Goal: Task Accomplishment & Management: Complete application form

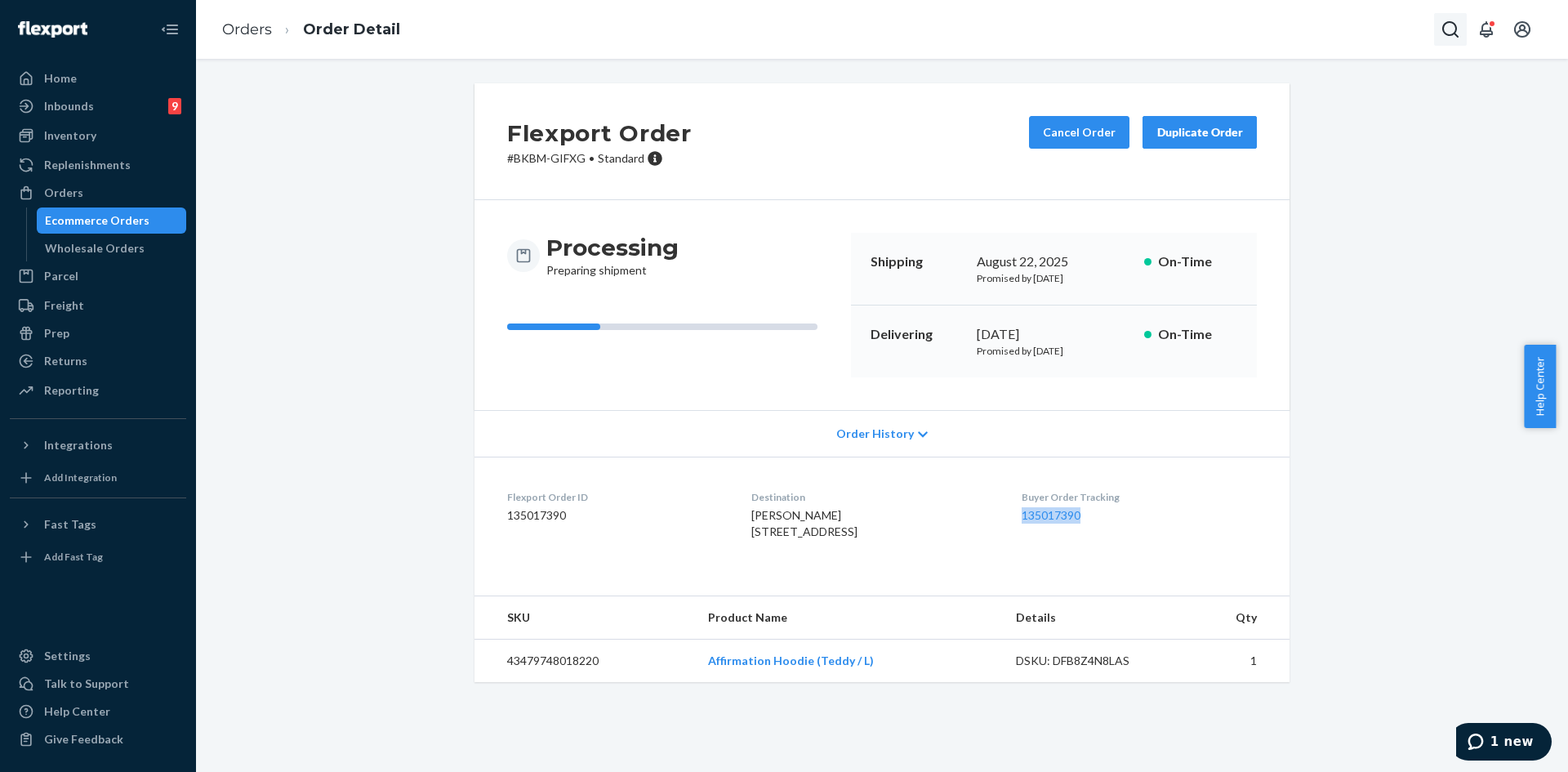
click at [1454, 35] on icon "Open Search Box" at bounding box center [1449, 29] width 20 height 20
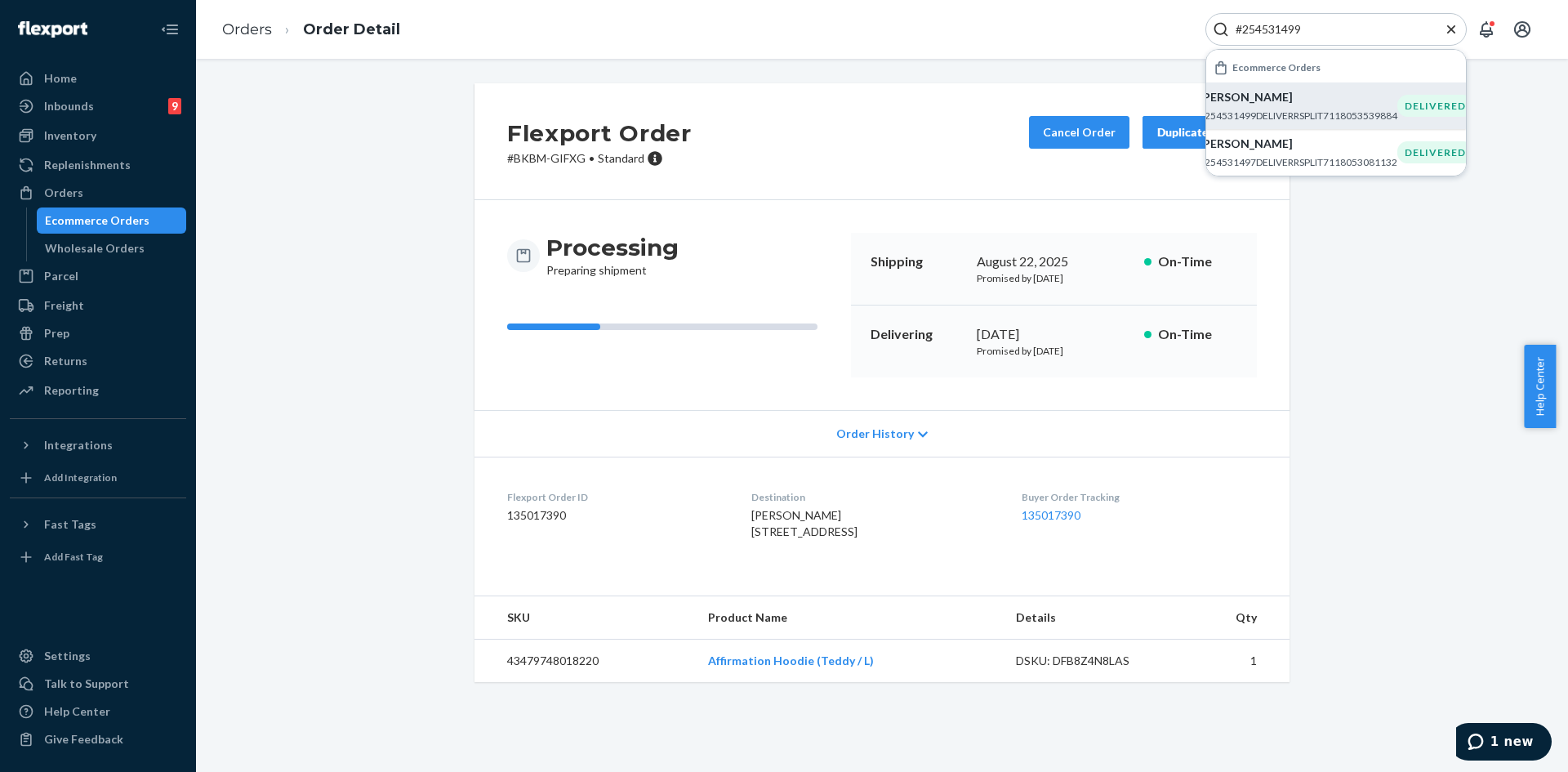
type input "#254531499"
click at [1295, 99] on p "[PERSON_NAME]" at bounding box center [1297, 97] width 198 height 16
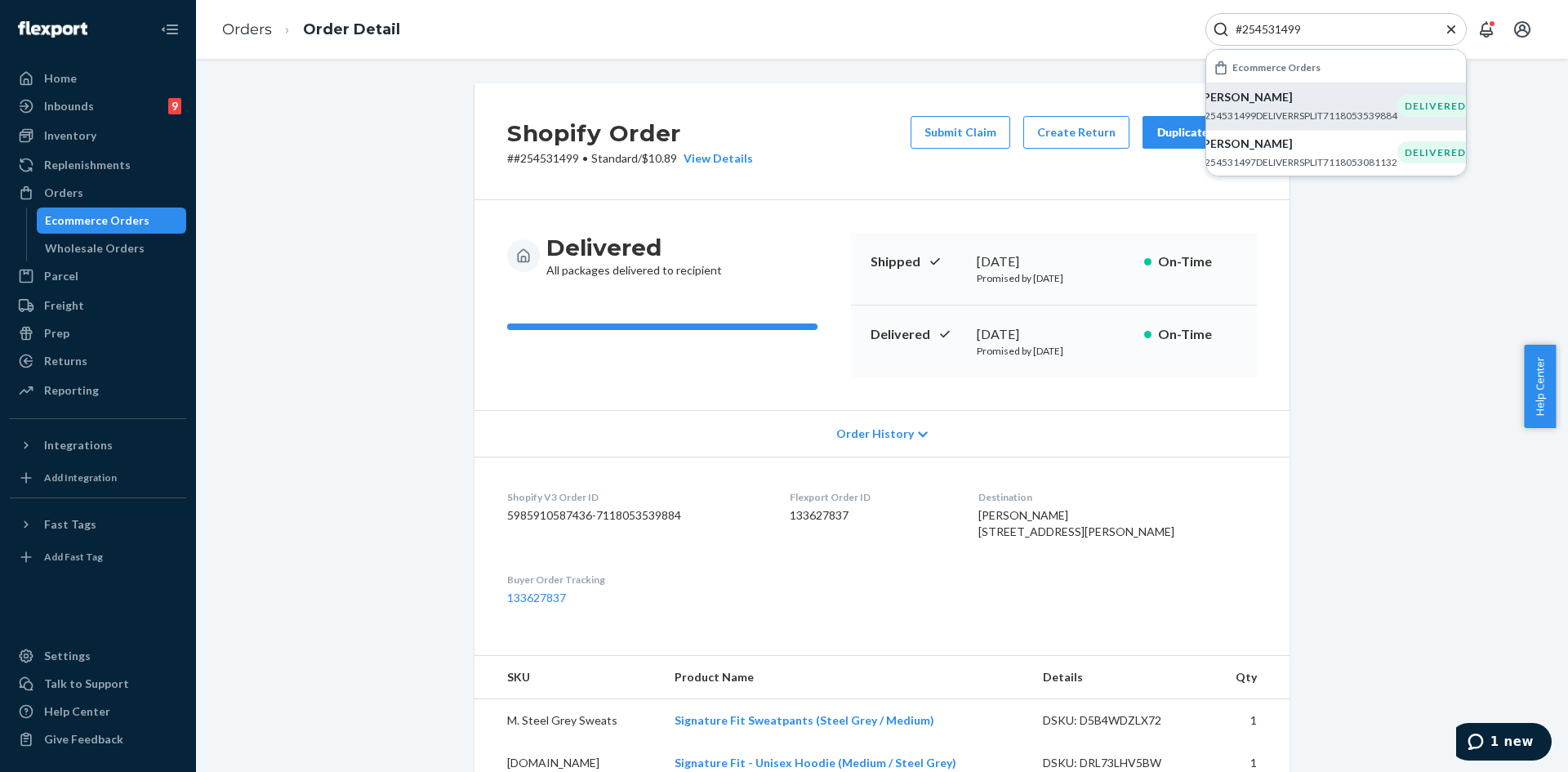
click at [1357, 217] on div "Shopify Order # #254531499 • Standard / $10.89 View Details Submit Claim Create…" at bounding box center [882, 639] width 1348 height 1111
click at [1449, 22] on icon "Close Search" at bounding box center [1450, 29] width 16 height 16
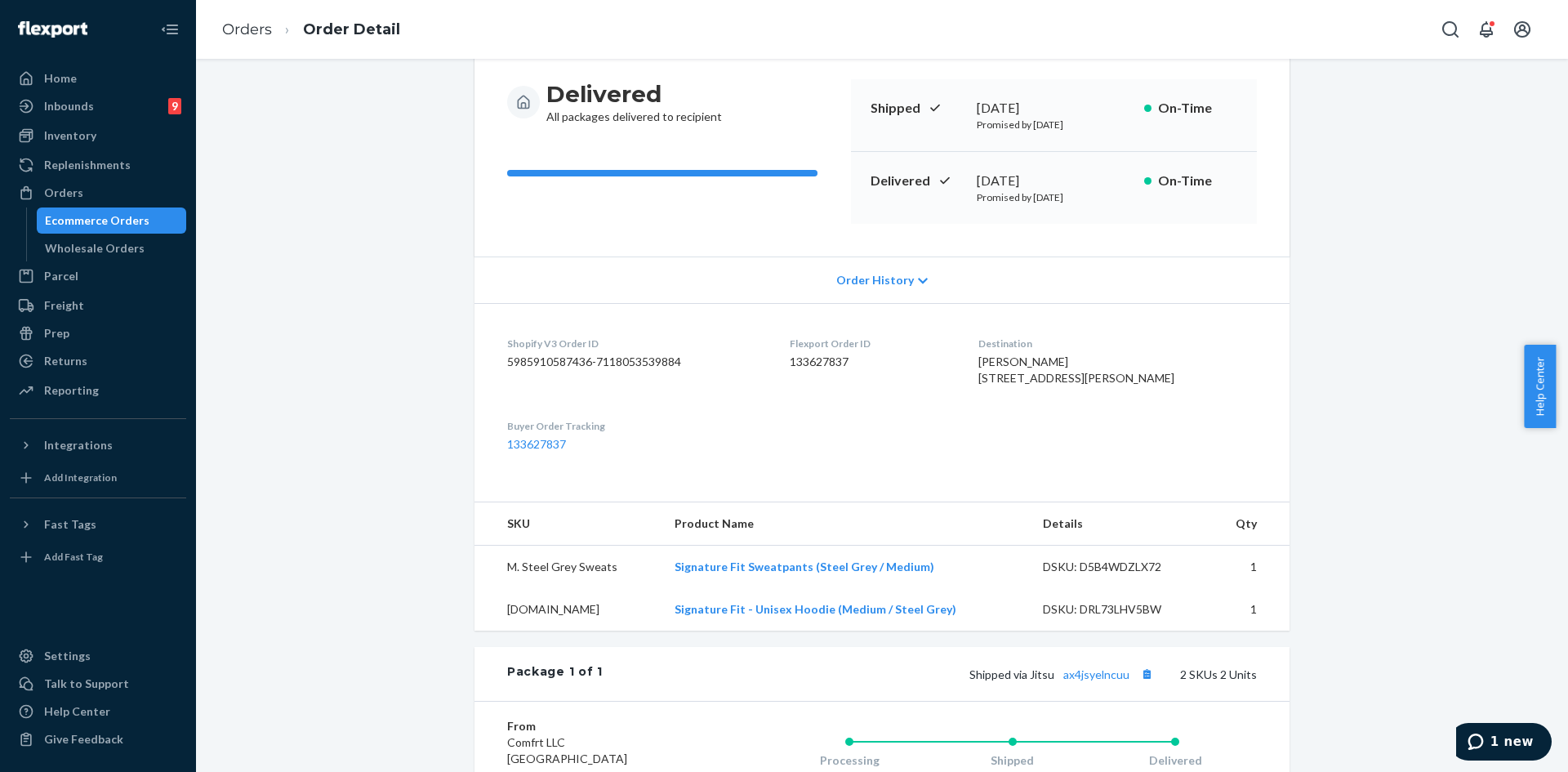
scroll to position [164, 0]
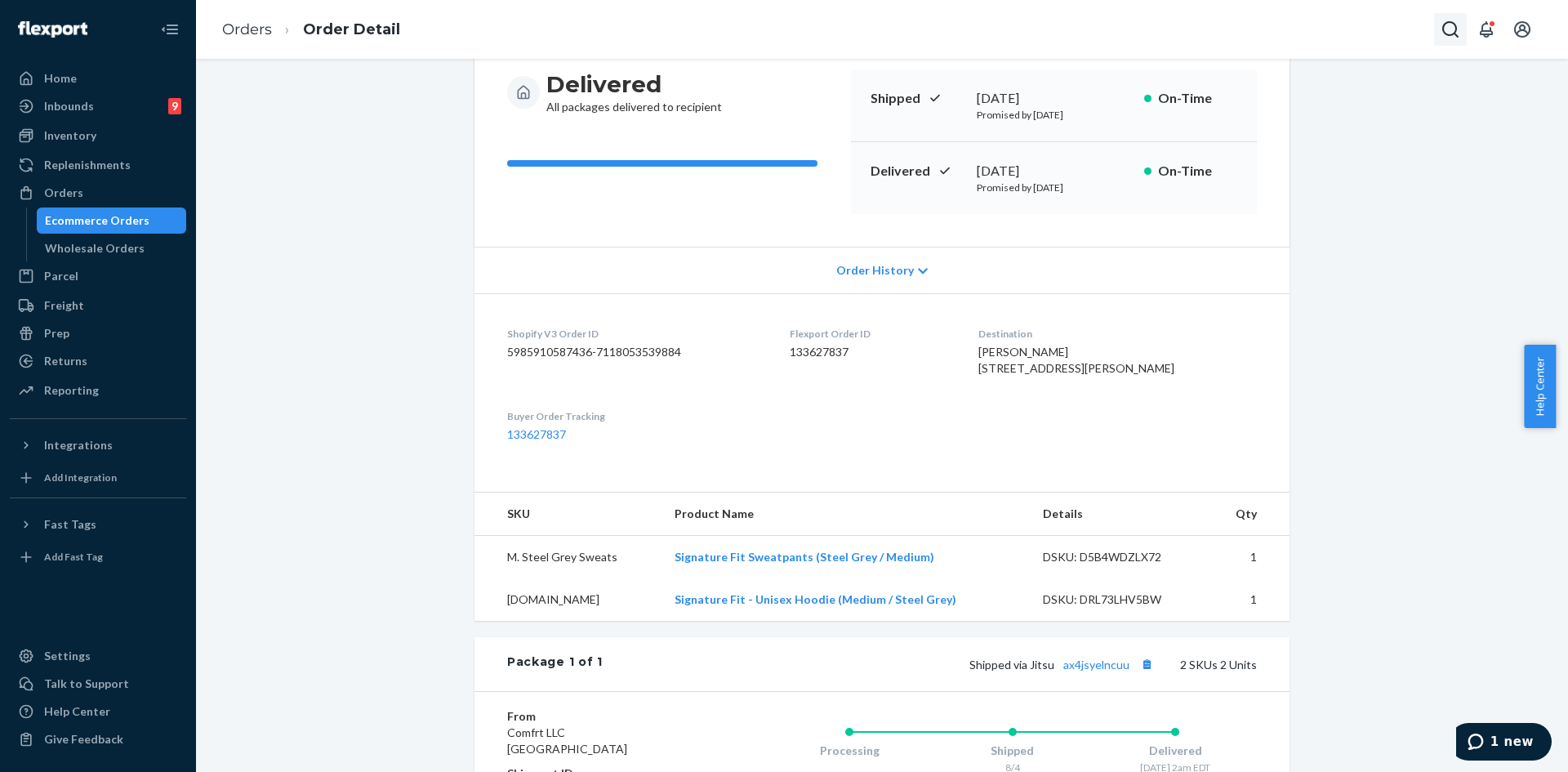
click at [1440, 25] on icon "Open Search Box" at bounding box center [1449, 29] width 20 height 20
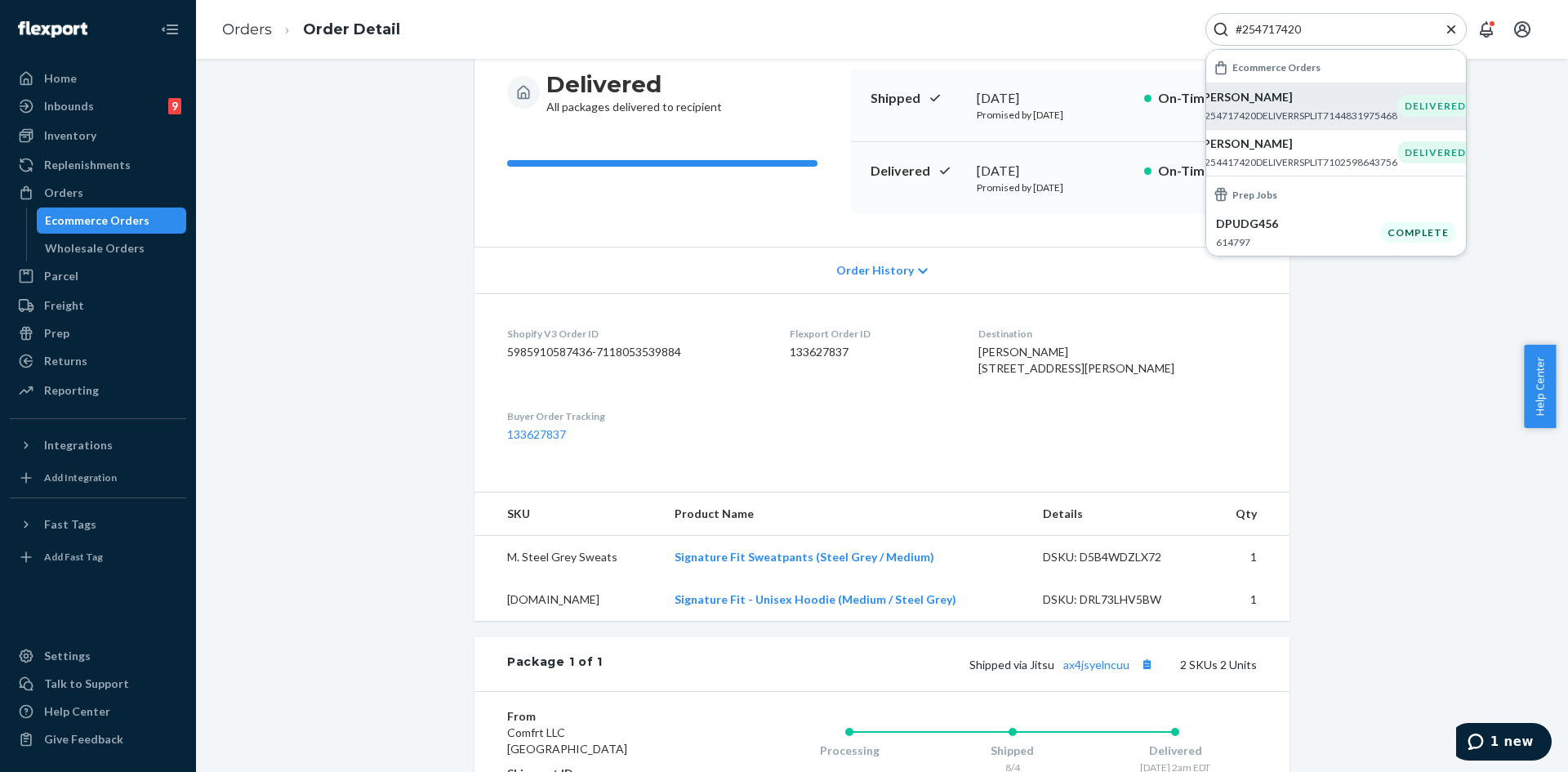
click at [1323, 109] on p "#254717420DELIVERRSPLIT7144831975468" at bounding box center [1297, 115] width 198 height 14
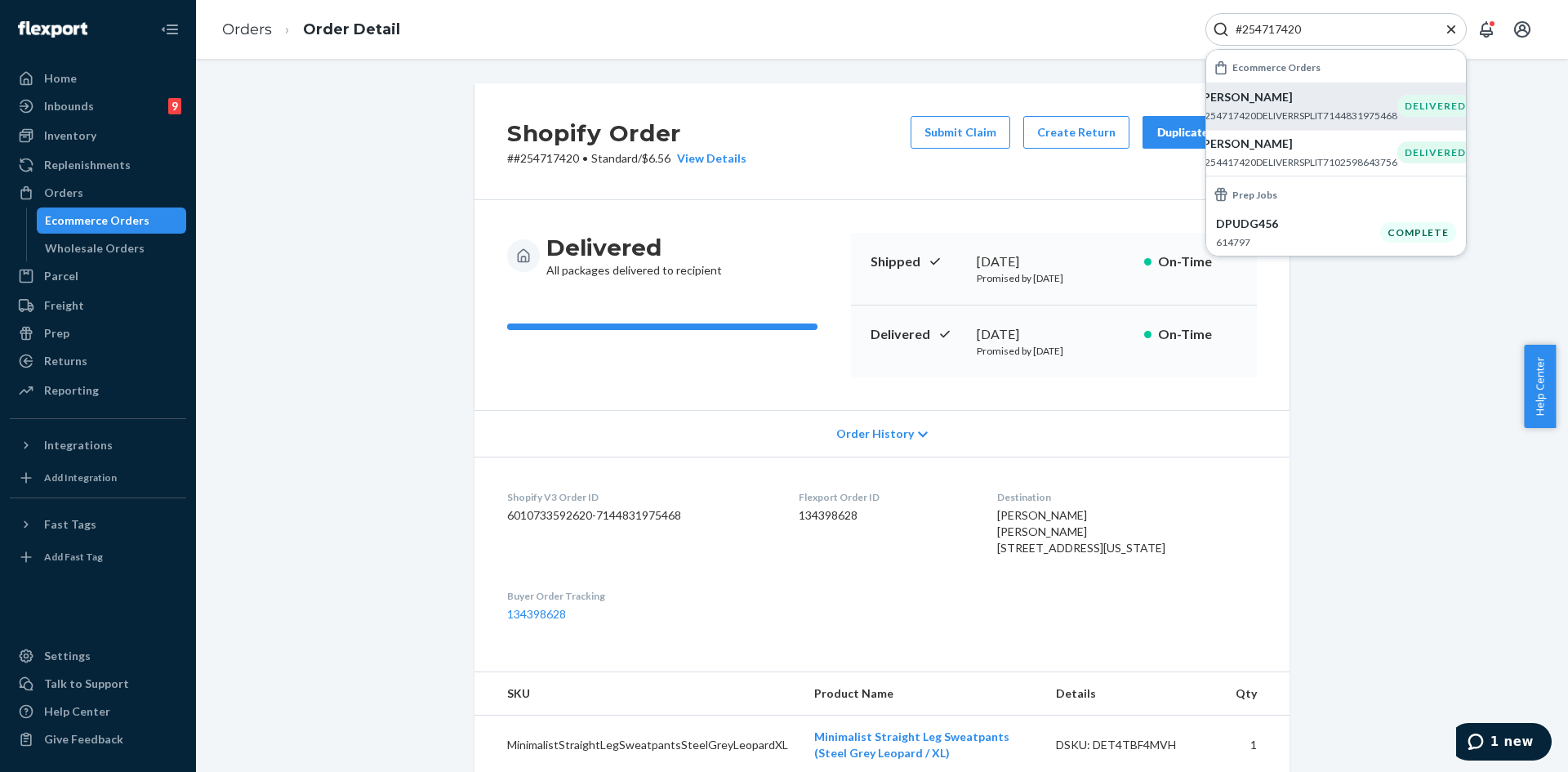
click at [1342, 25] on input "#254717420" at bounding box center [1329, 29] width 201 height 16
paste input "Search Input"
type input "#254717420"
click at [1283, 103] on p "[PERSON_NAME]" at bounding box center [1297, 97] width 198 height 16
click at [1388, 295] on div "Shopify Order # #254717420 • Standard / $9.14 Submit Claim Create Return Duplic…" at bounding box center [882, 621] width 1348 height 1076
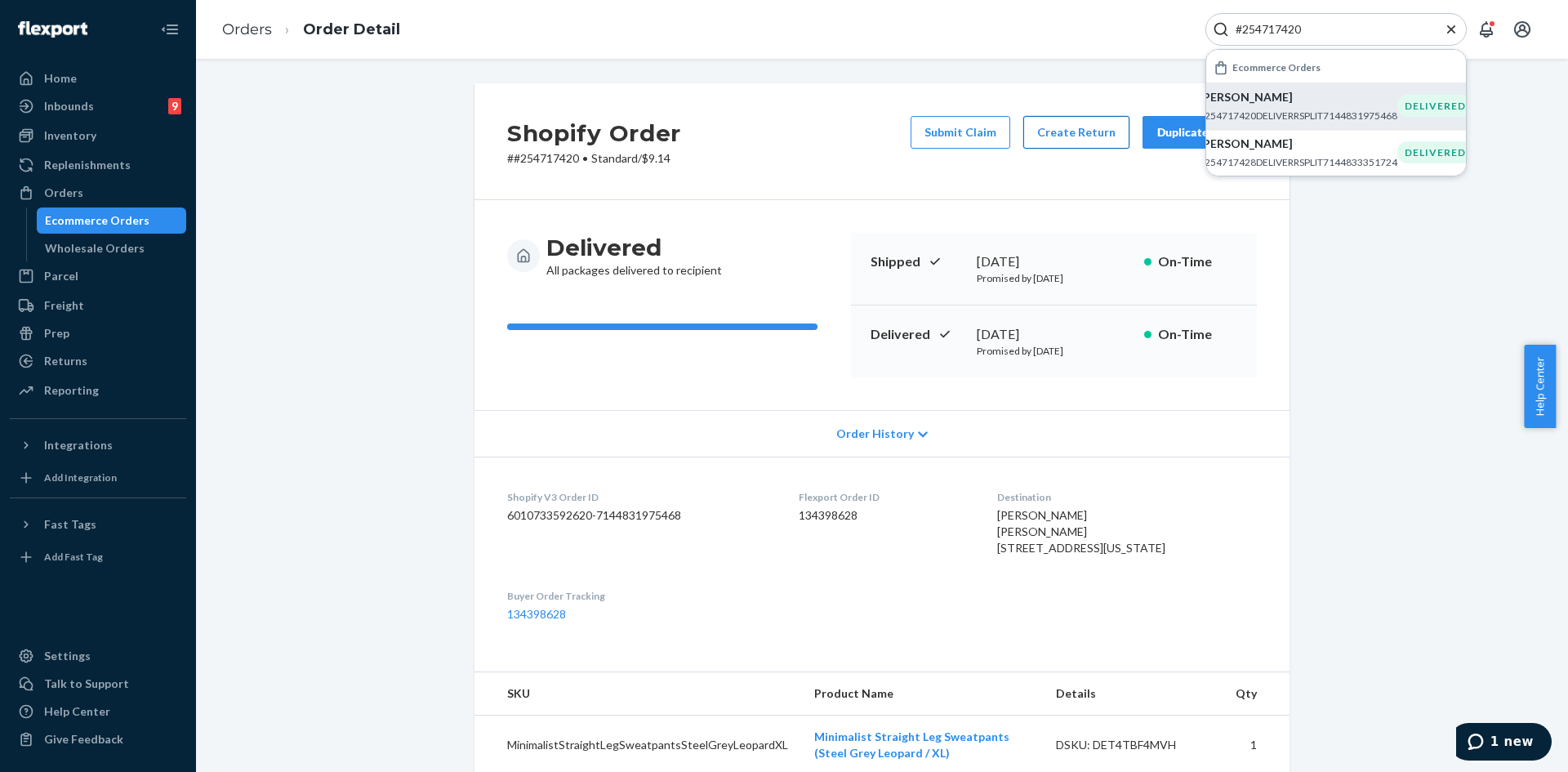
click at [1052, 124] on button "Create Return" at bounding box center [1075, 132] width 106 height 33
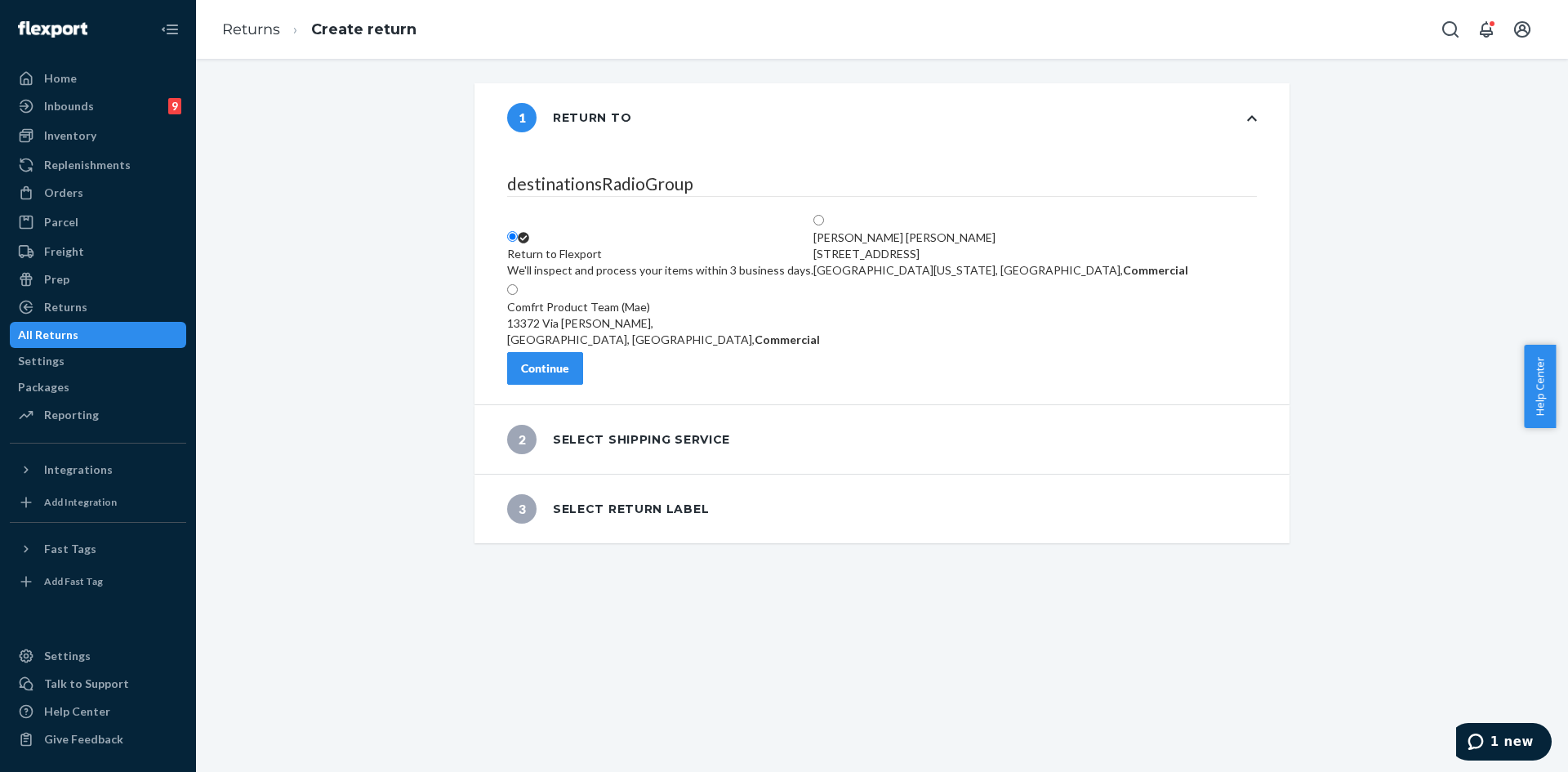
click at [569, 377] on div "Continue" at bounding box center [544, 368] width 48 height 16
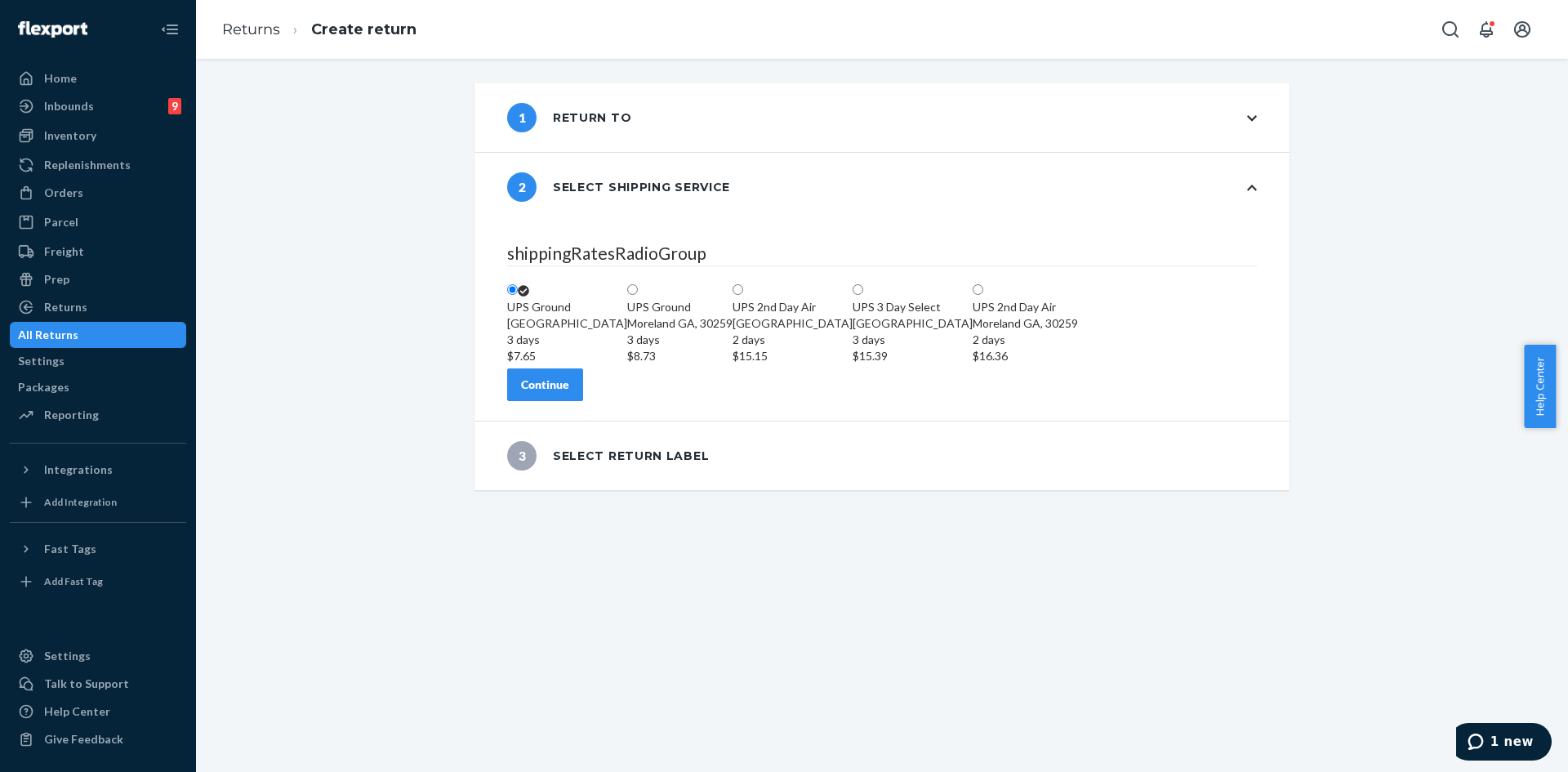
click at [569, 393] on div "Continue" at bounding box center [544, 384] width 48 height 16
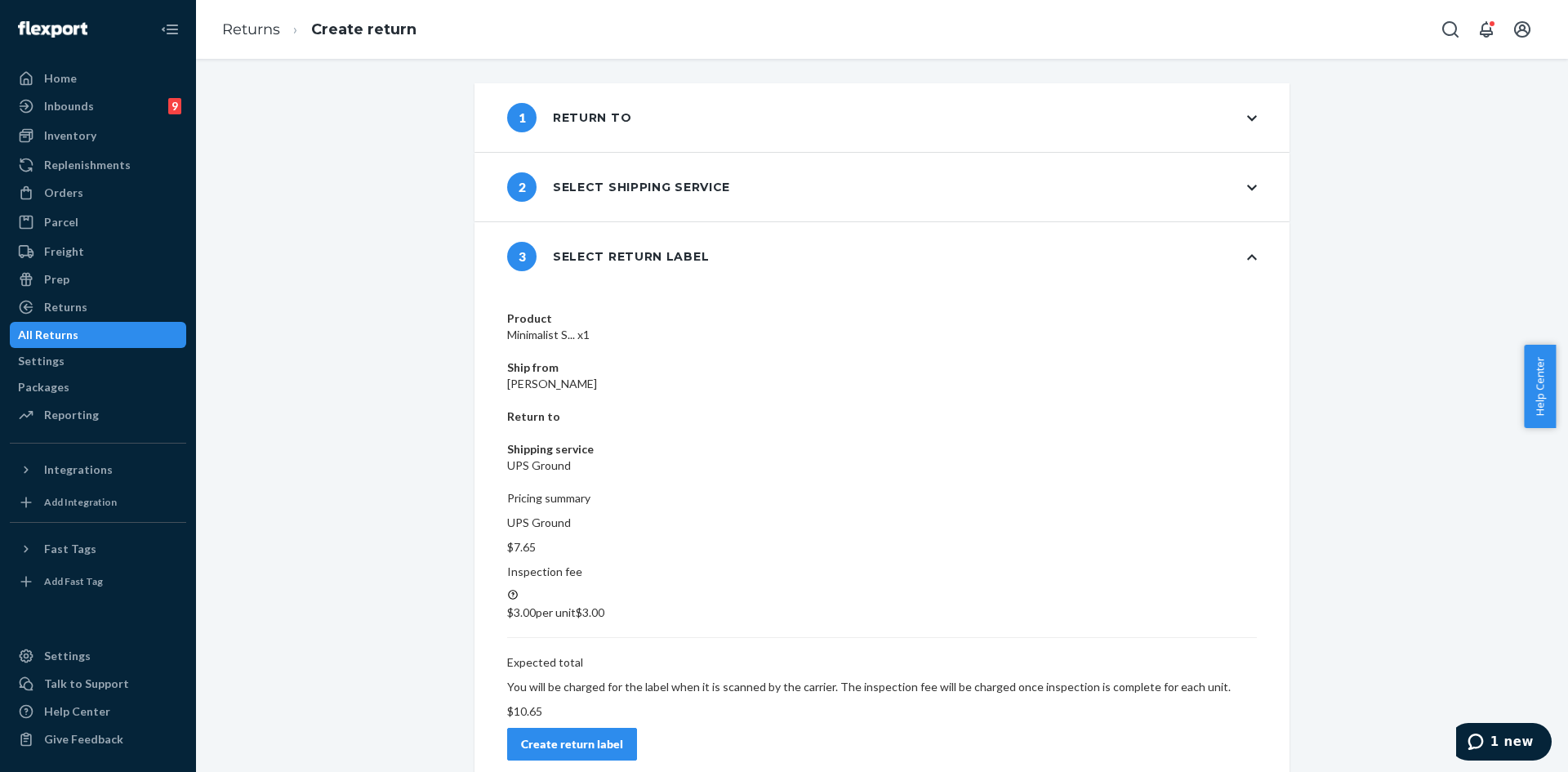
click at [623, 736] on div "Create return label" at bounding box center [572, 744] width 102 height 16
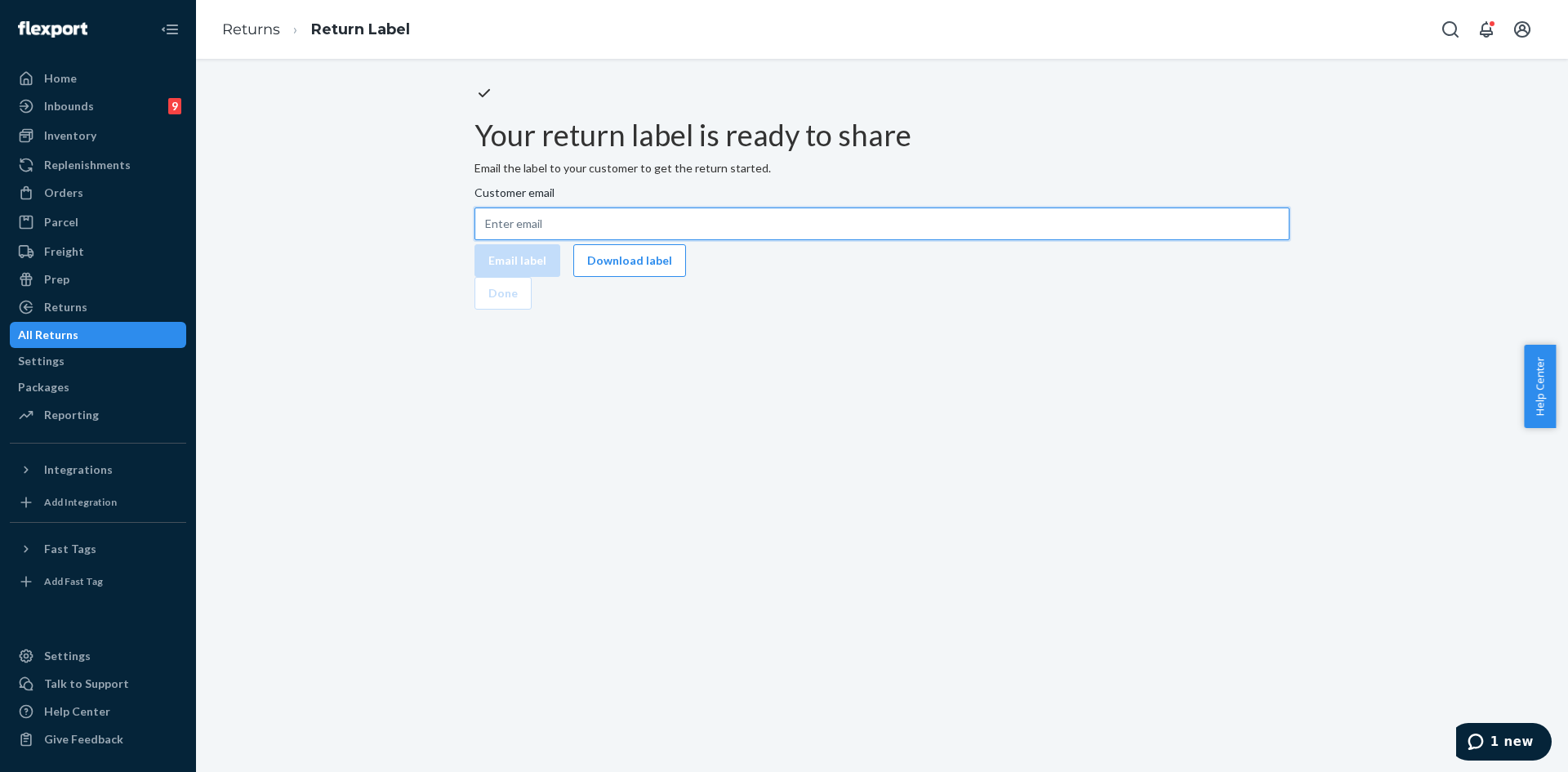
click at [727, 240] on input "Customer email" at bounding box center [881, 224] width 815 height 33
paste input "heathern@frisbeesinc.com"
type input "heathern@frisbeesinc.com"
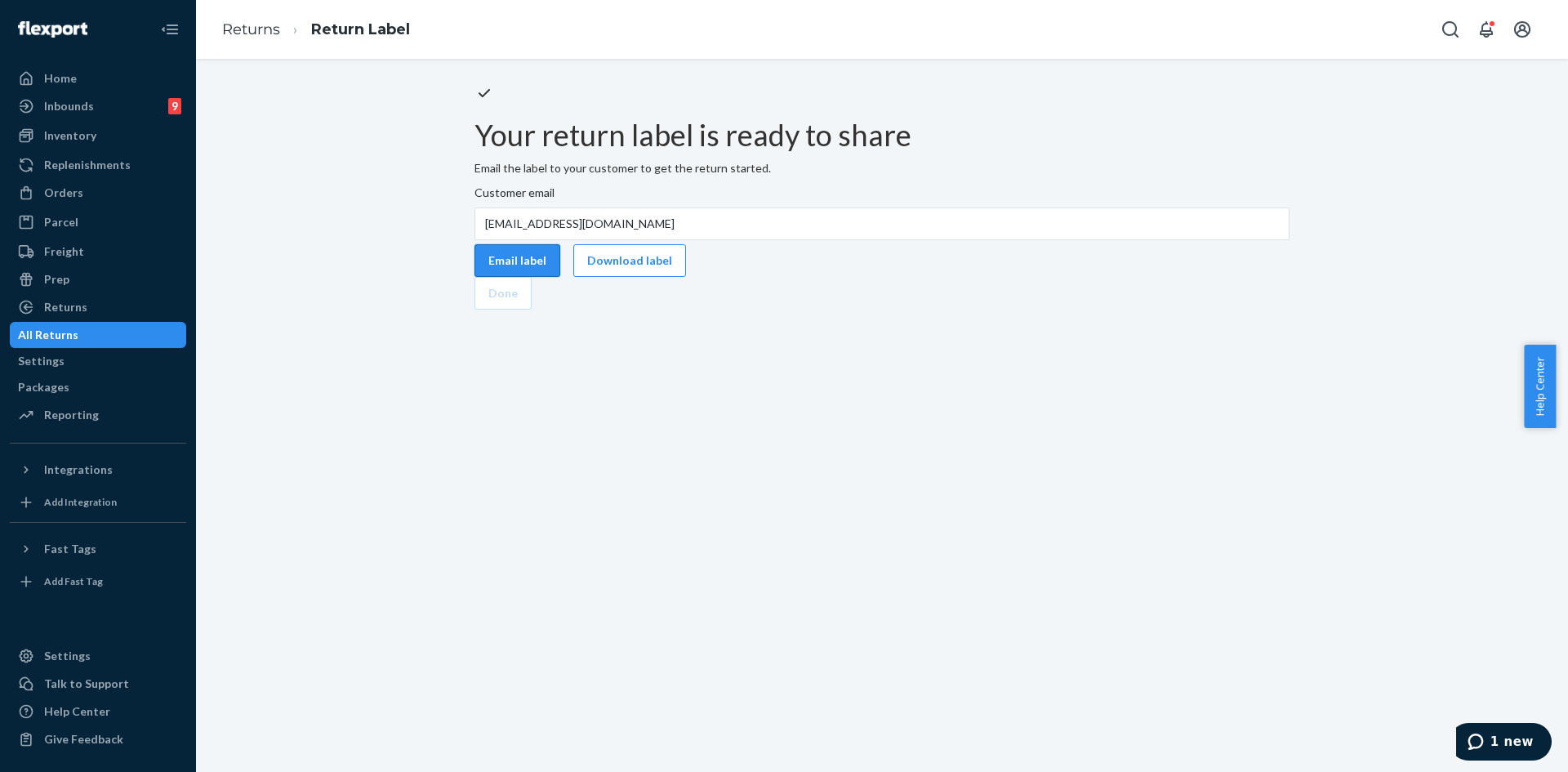
click at [561, 277] on button "Email label" at bounding box center [516, 260] width 86 height 33
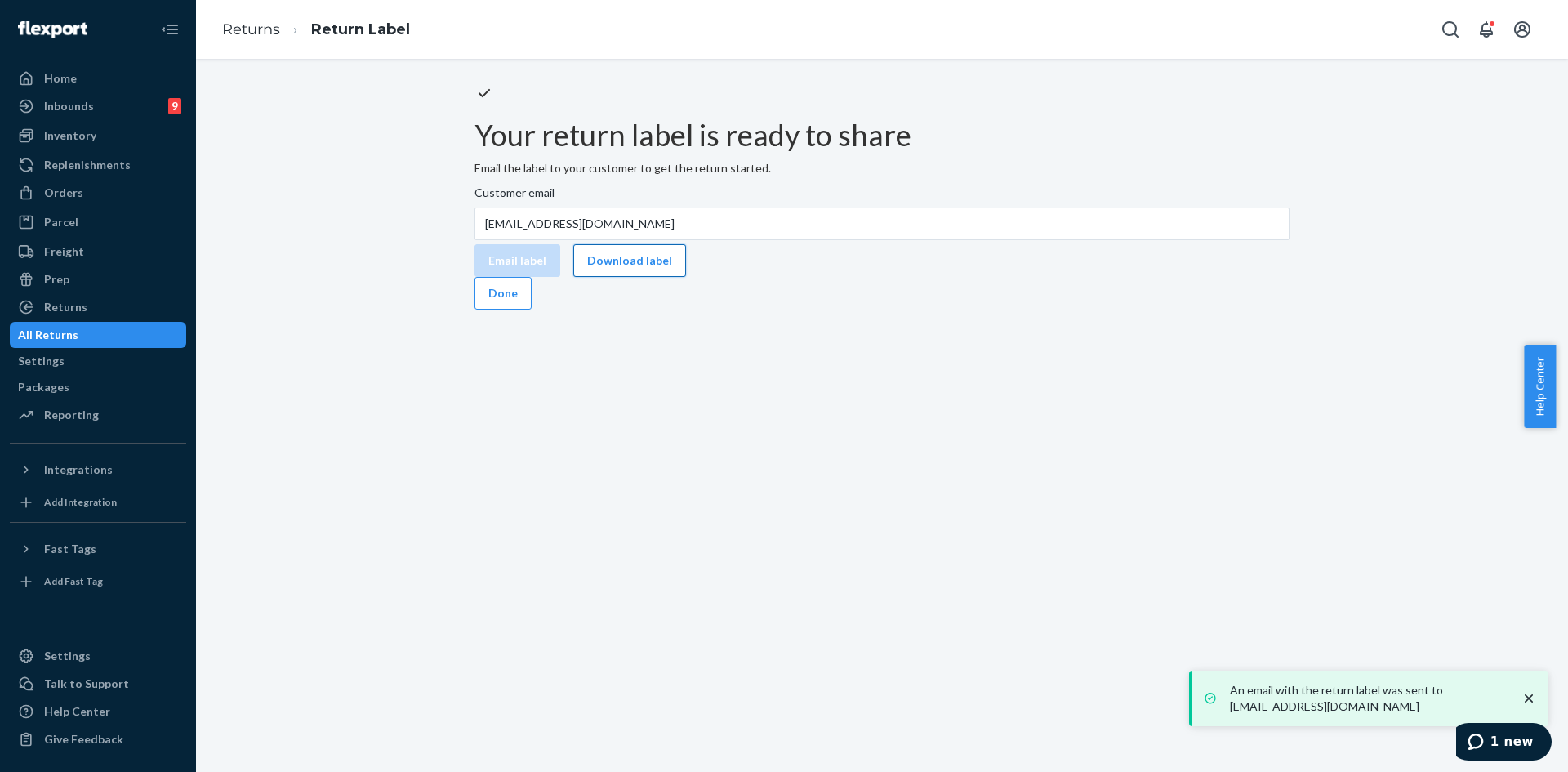
click at [686, 277] on button "Download label" at bounding box center [629, 260] width 113 height 33
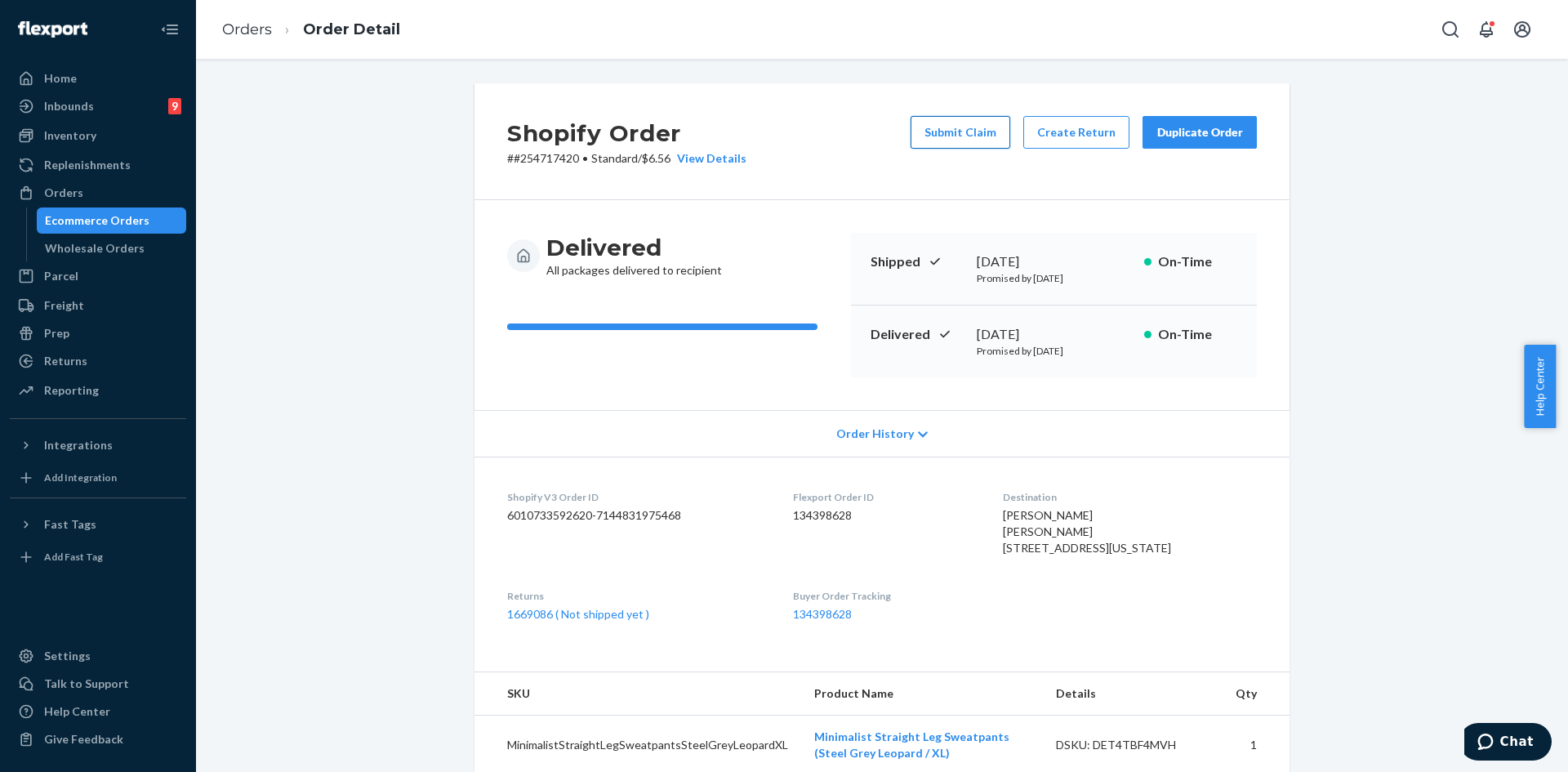
click at [957, 141] on button "Submit Claim" at bounding box center [960, 132] width 99 height 33
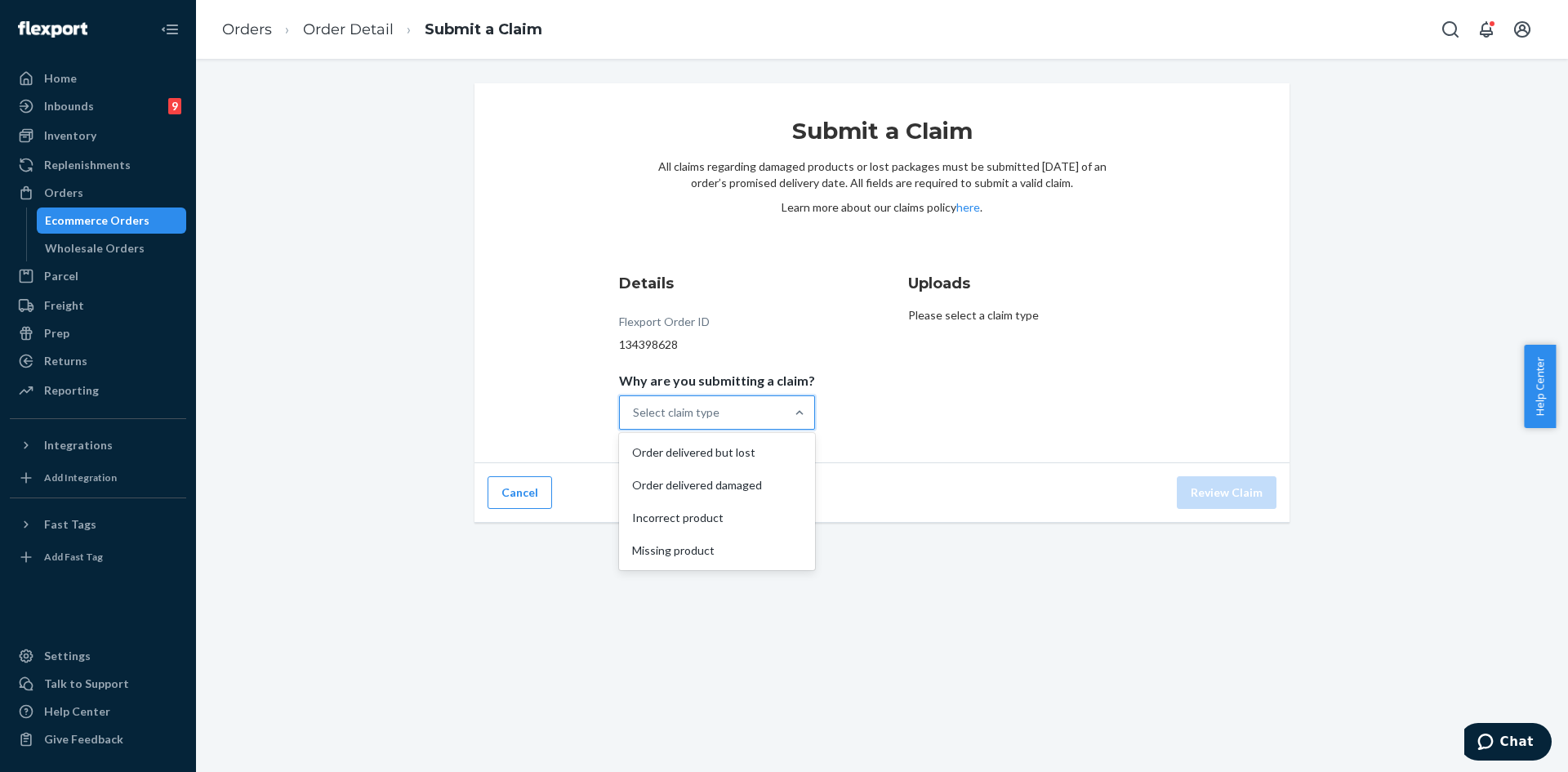
click at [724, 424] on div "Select claim type" at bounding box center [702, 412] width 165 height 33
click at [634, 421] on input "Why are you submitting a claim? option Order delivered but lost focused, 1 of 4…" at bounding box center [633, 412] width 2 height 16
click at [728, 519] on div "Incorrect product" at bounding box center [717, 517] width 189 height 33
click at [634, 421] on input "Why are you submitting a claim? option Incorrect product focused, 3 of 4. 4 res…" at bounding box center [633, 412] width 2 height 16
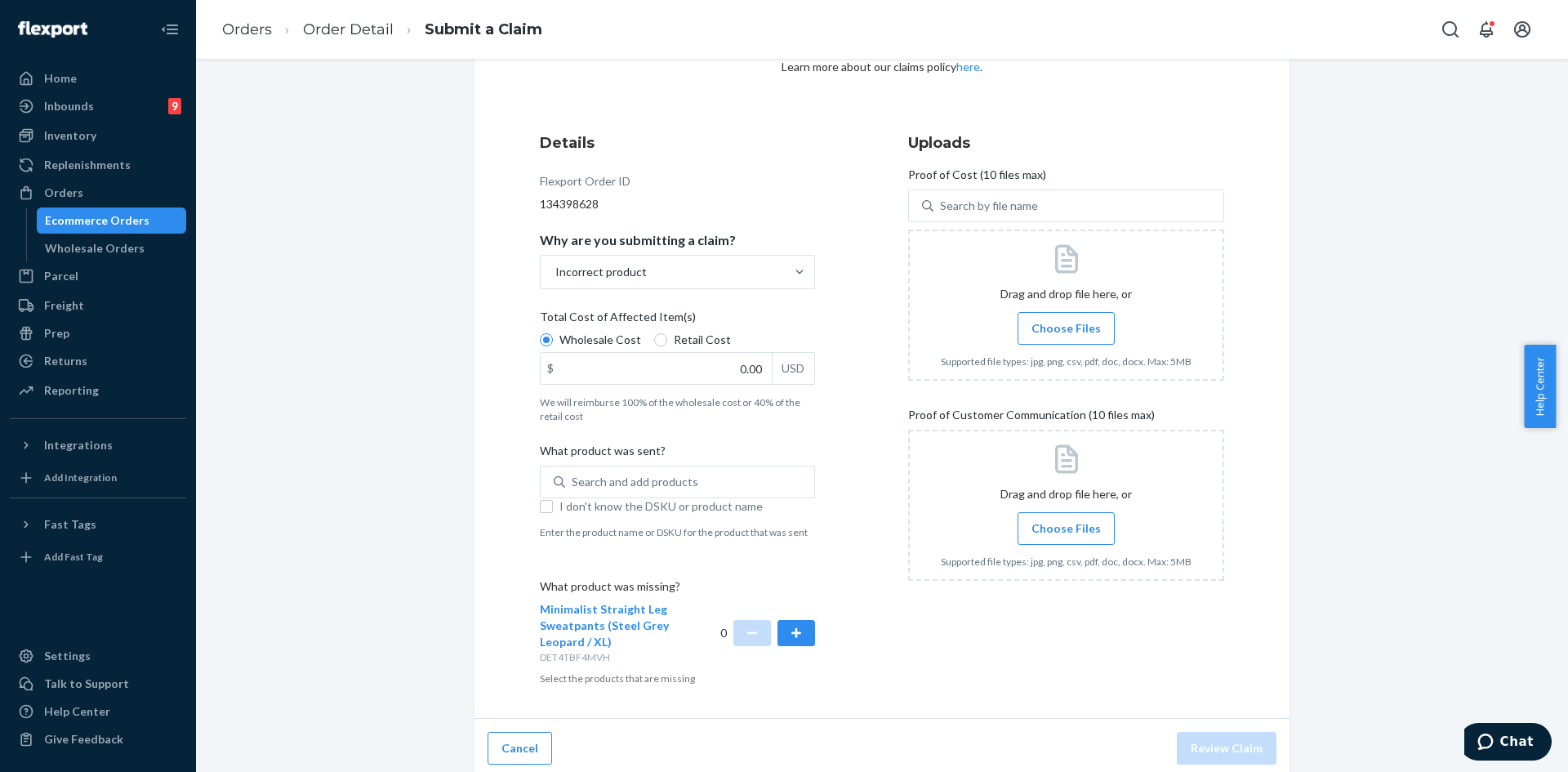
scroll to position [147, 0]
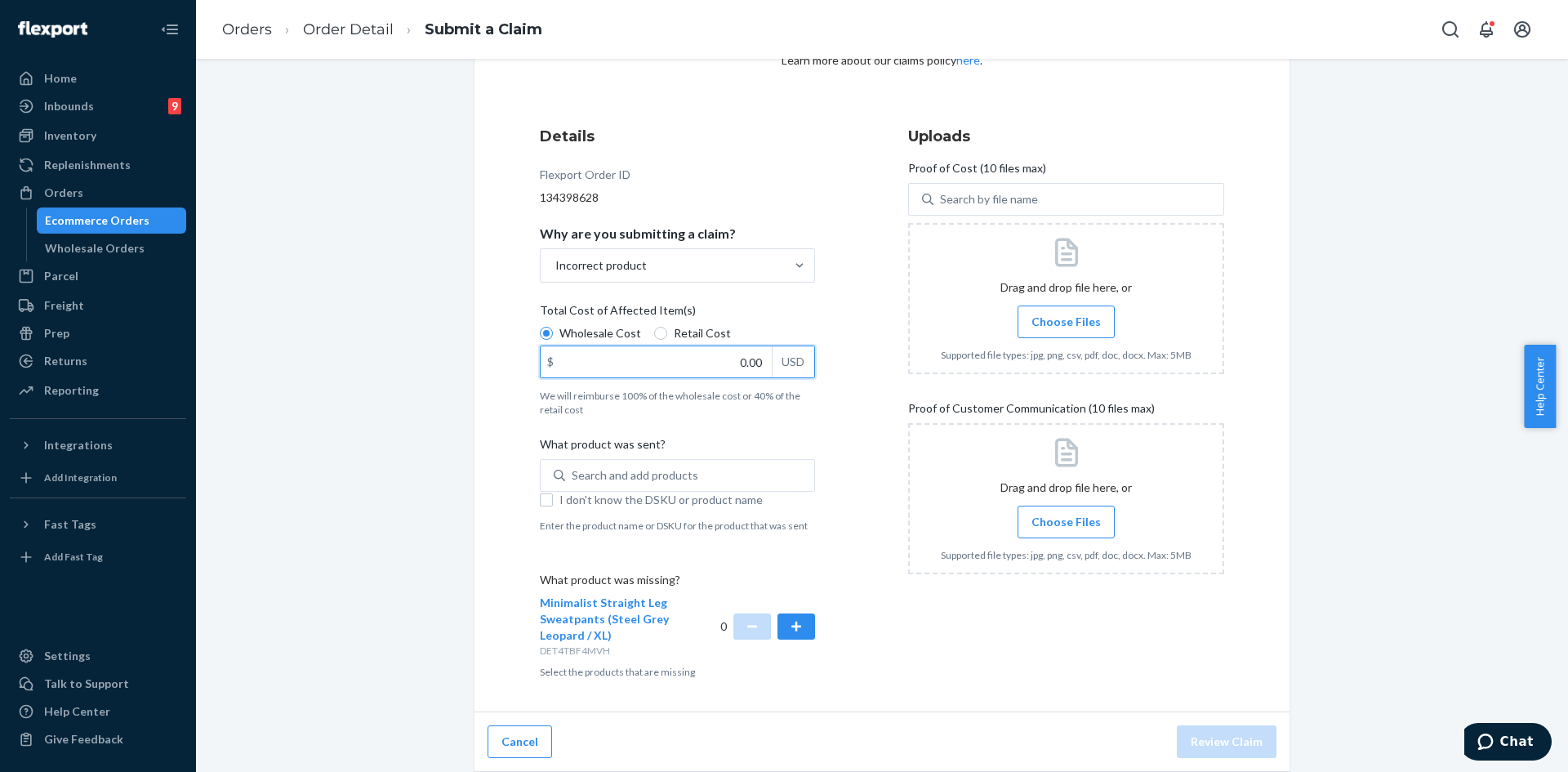
click at [754, 360] on input "0.00" at bounding box center [656, 361] width 231 height 31
type input "65.00"
click at [810, 407] on div "Details Flexport Order ID 134398628 Why are you submitting a claim? Incorrect p…" at bounding box center [697, 402] width 316 height 573
click at [792, 626] on button "button" at bounding box center [796, 626] width 37 height 26
click at [653, 478] on div "Search and add products" at bounding box center [634, 475] width 126 height 16
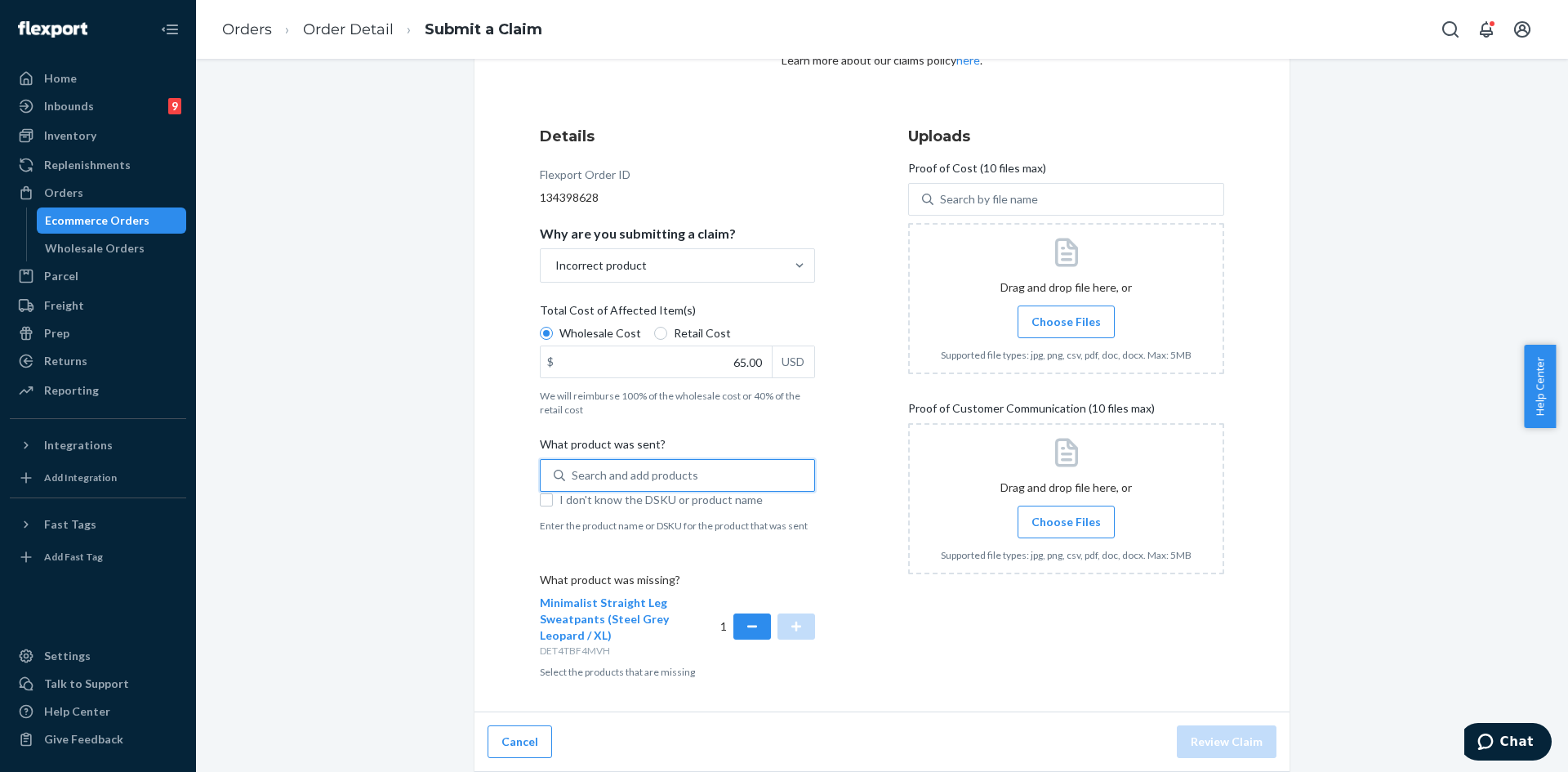
click at [573, 478] on input "0 results available. Use Up and Down to choose options, press Enter to select t…" at bounding box center [572, 475] width 2 height 16
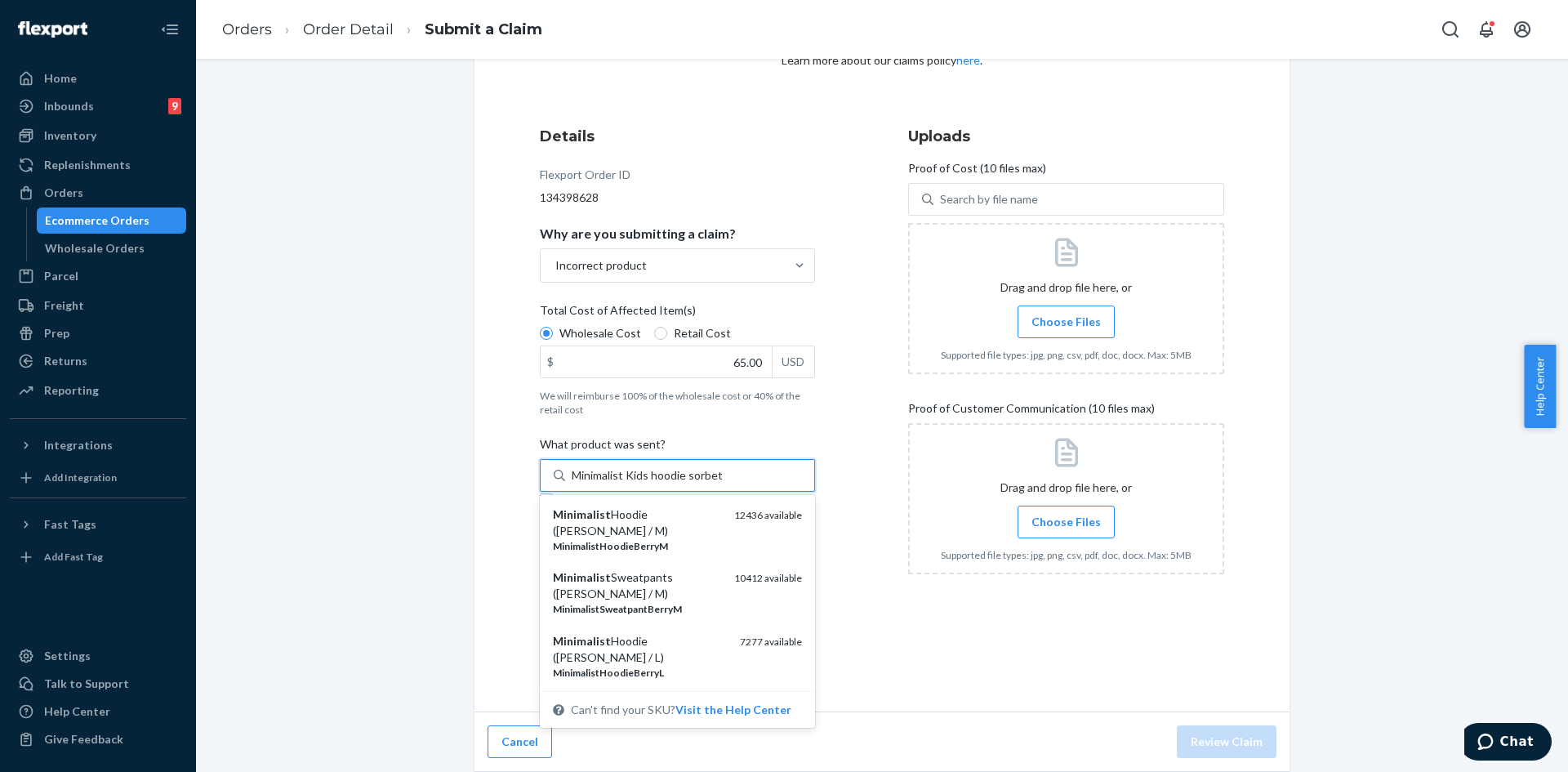
type input "Minimalist Kids hoodie sorbet xl"
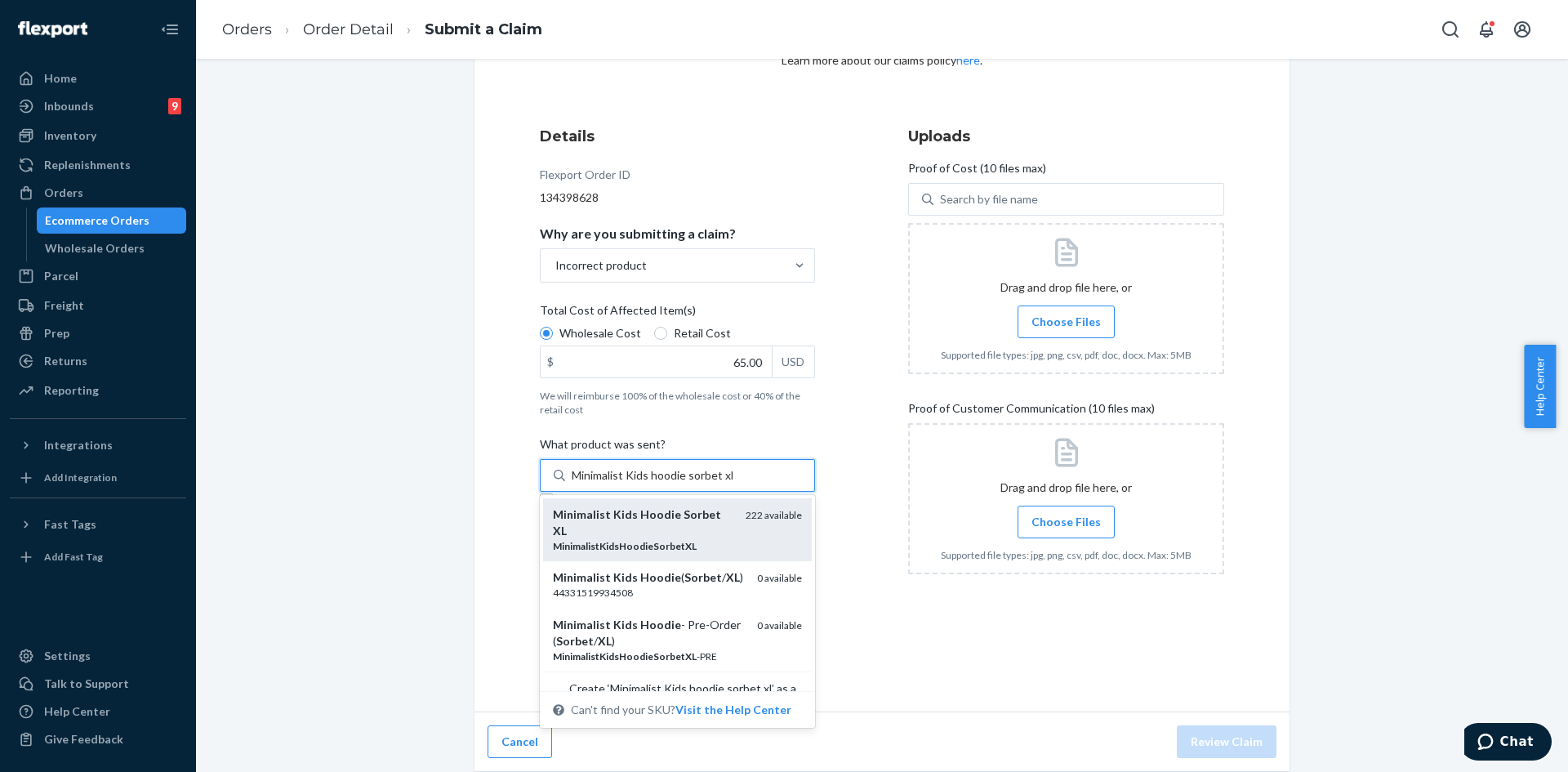
click at [643, 542] on em "MinimalistKidsHoodieSorbetXL" at bounding box center [624, 545] width 143 height 12
click at [643, 484] on input "Minimalist Kids hoodie sorbet xl" at bounding box center [652, 475] width 161 height 16
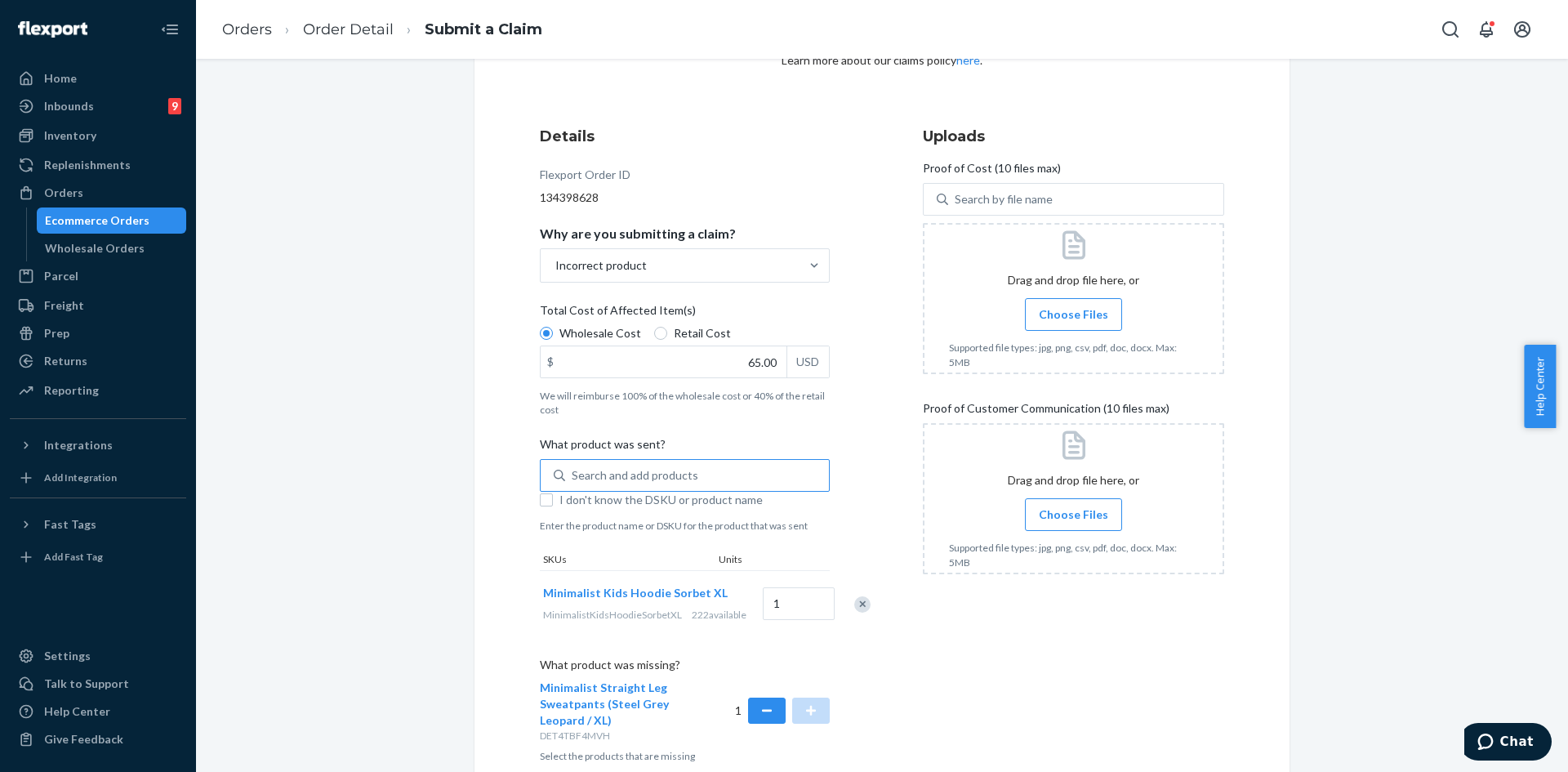
click at [1041, 314] on span "Choose Files" at bounding box center [1074, 314] width 70 height 16
click at [1073, 314] on input "Choose Files" at bounding box center [1073, 314] width 1 height 18
click at [1039, 313] on span "Choose Files" at bounding box center [1074, 314] width 70 height 16
click at [1073, 313] on input "Choose Files" at bounding box center [1073, 314] width 1 height 18
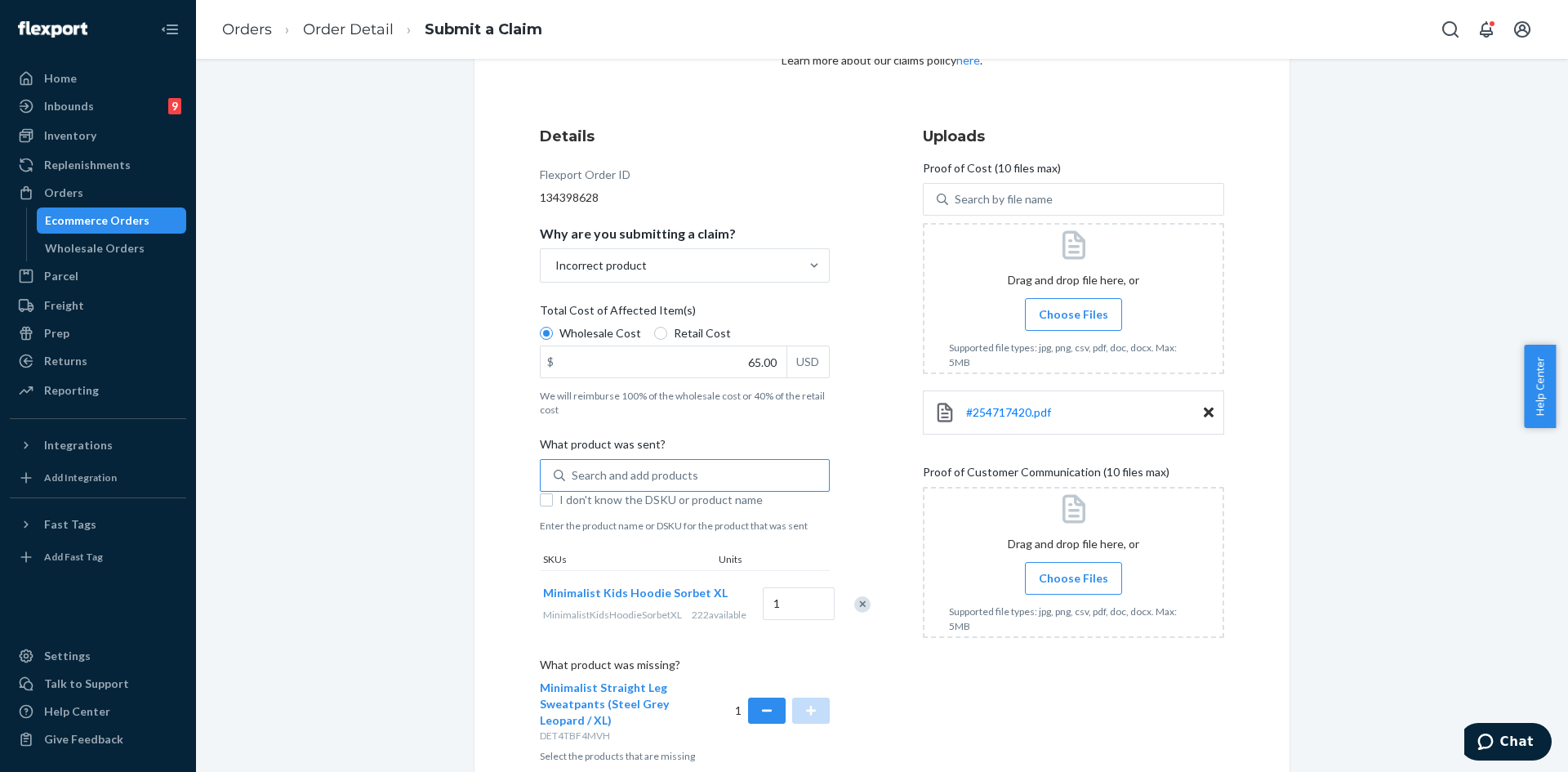
click at [1070, 586] on span "Choose Files" at bounding box center [1074, 578] width 70 height 16
click at [1073, 586] on input "Choose Files" at bounding box center [1073, 578] width 1 height 18
click at [1046, 583] on span "Choose Files" at bounding box center [1074, 578] width 70 height 16
click at [1073, 583] on input "Choose Files" at bounding box center [1073, 578] width 1 height 18
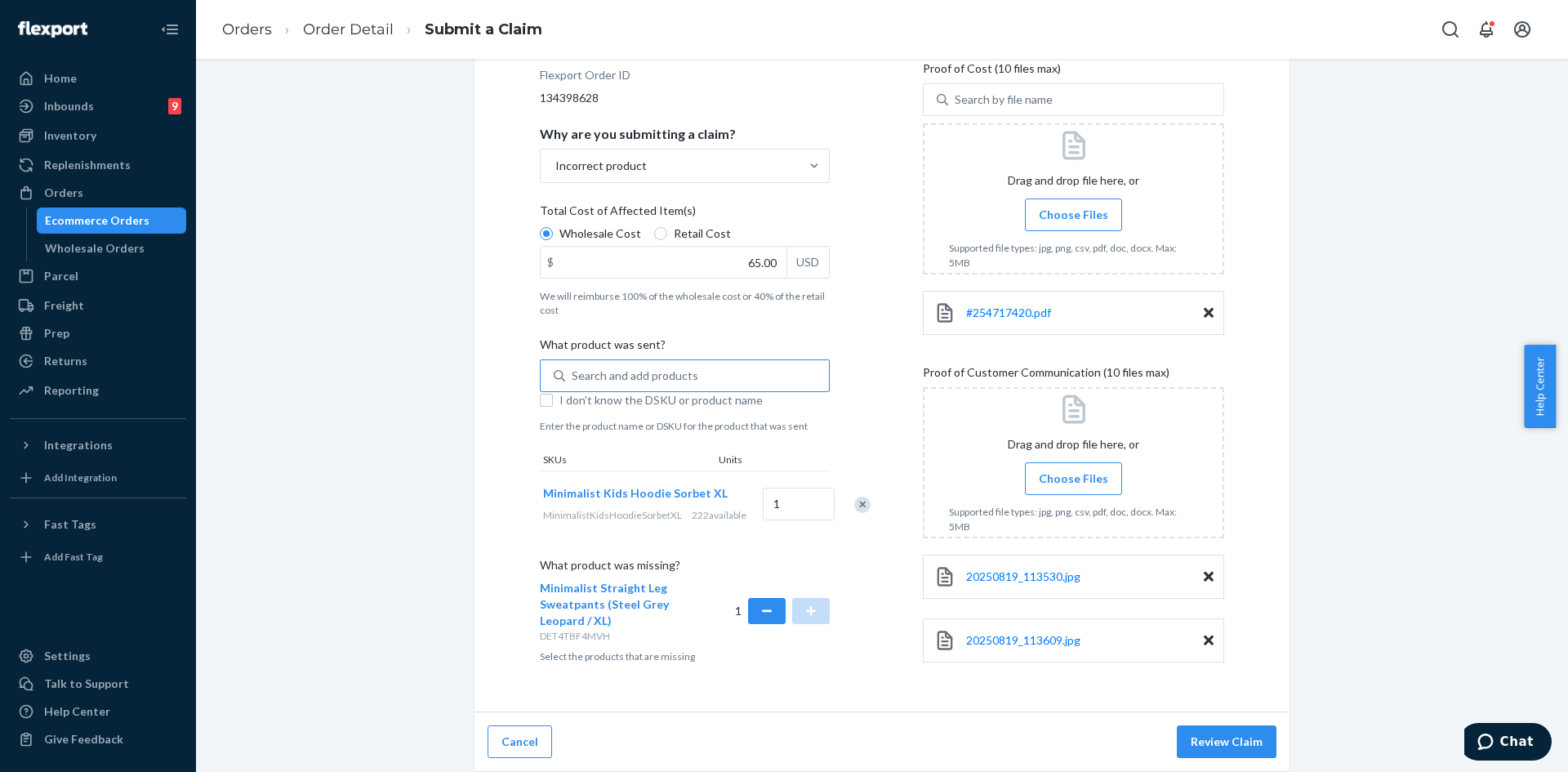
click at [1080, 478] on span "Choose Files" at bounding box center [1074, 478] width 70 height 16
click at [1074, 478] on input "Choose Files" at bounding box center [1073, 478] width 1 height 18
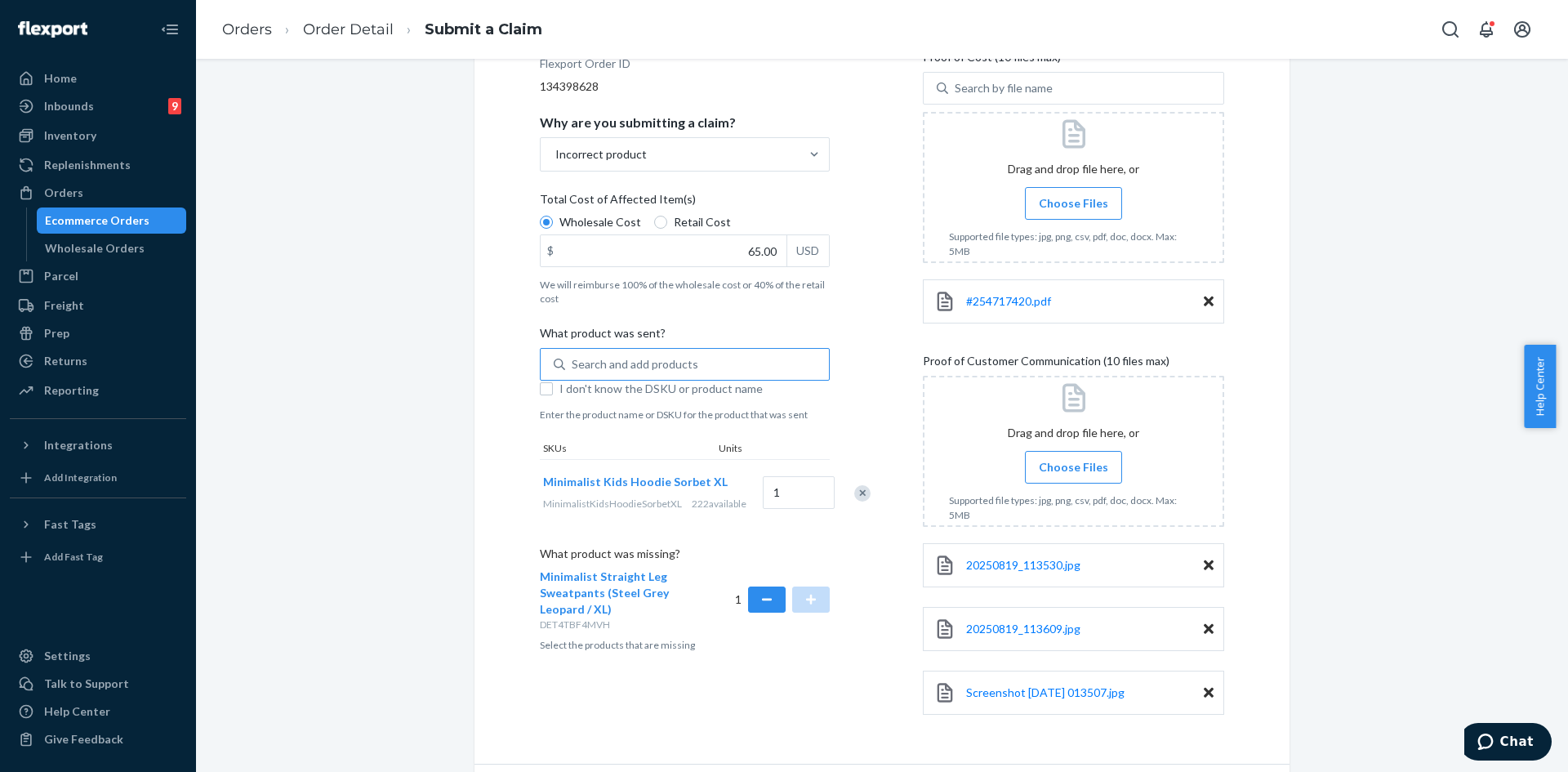
click at [1052, 466] on span "Choose Files" at bounding box center [1074, 467] width 70 height 16
click at [1073, 466] on input "Choose Files" at bounding box center [1073, 467] width 1 height 18
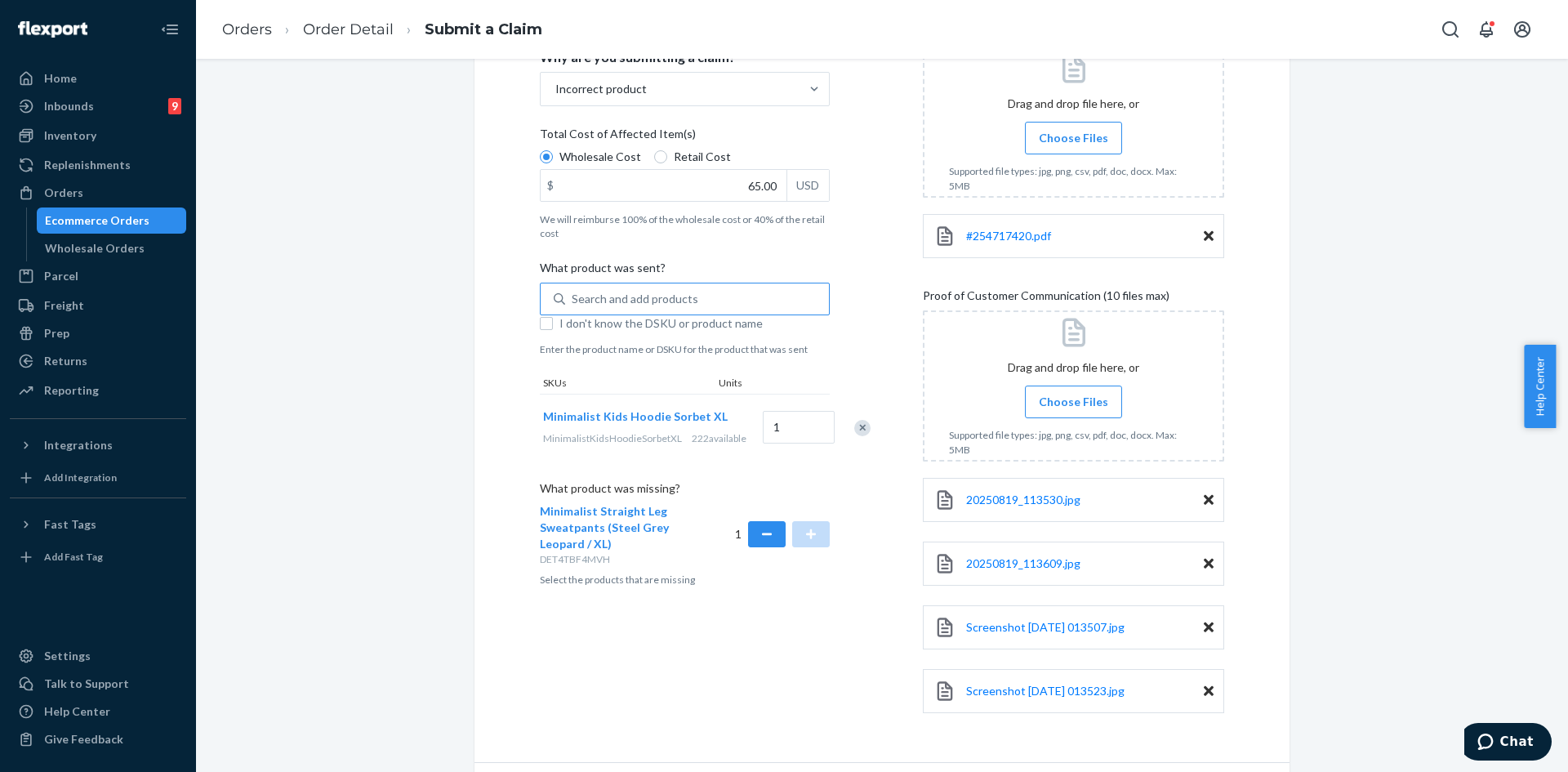
scroll to position [374, 0]
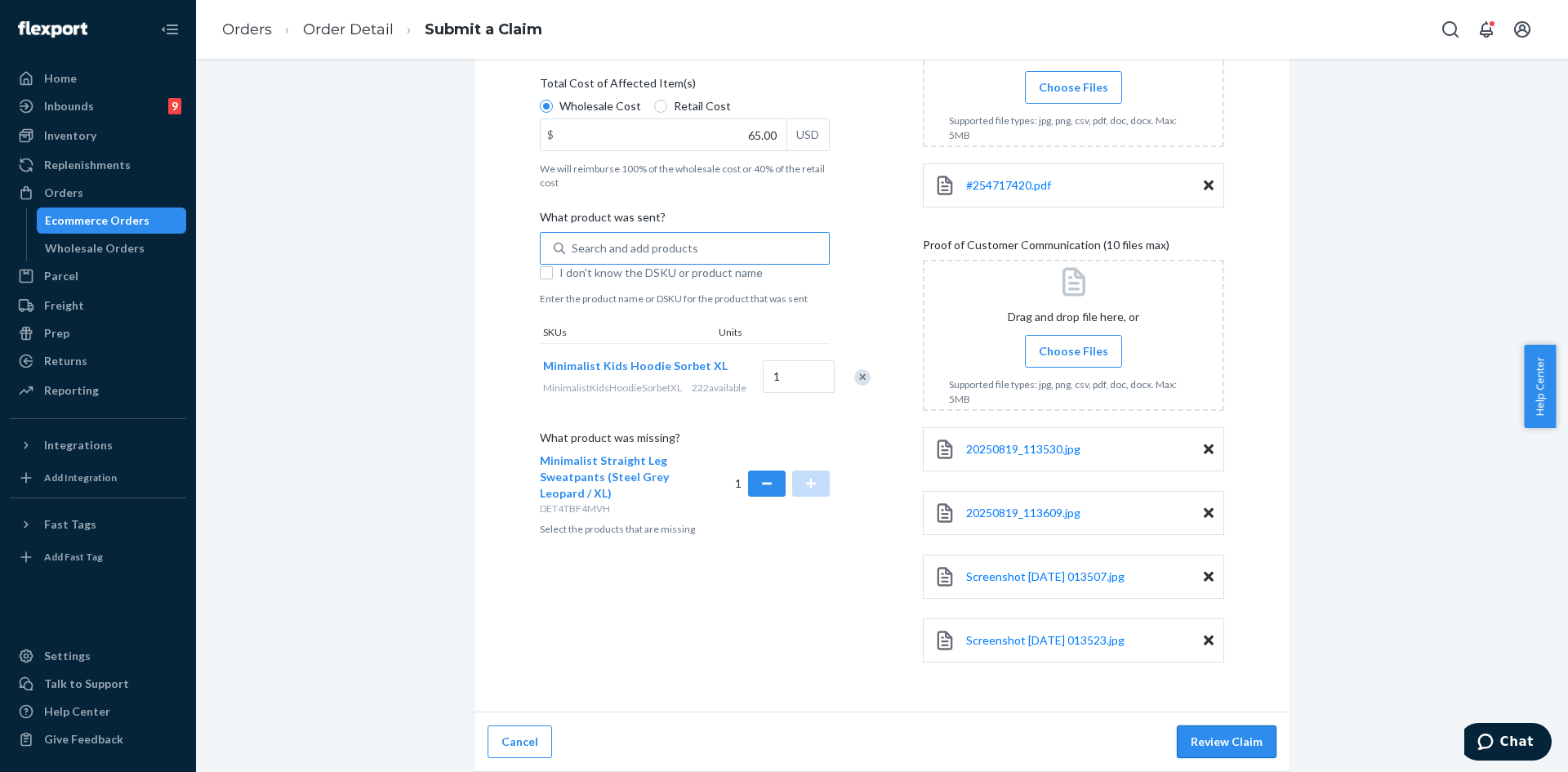
click at [1208, 740] on button "Review Claim" at bounding box center [1225, 741] width 99 height 33
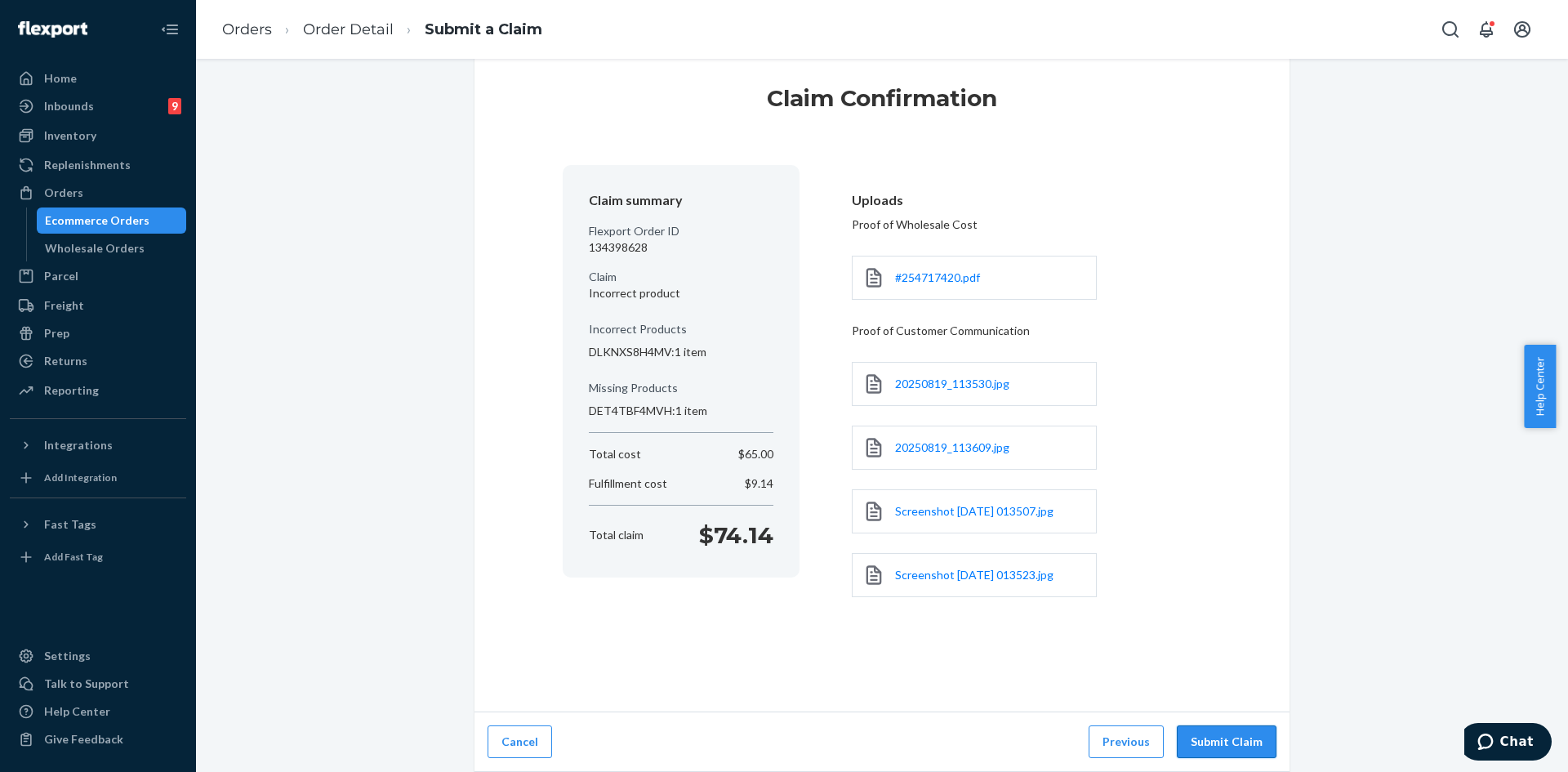
click at [1242, 741] on button "Submit Claim" at bounding box center [1225, 741] width 99 height 33
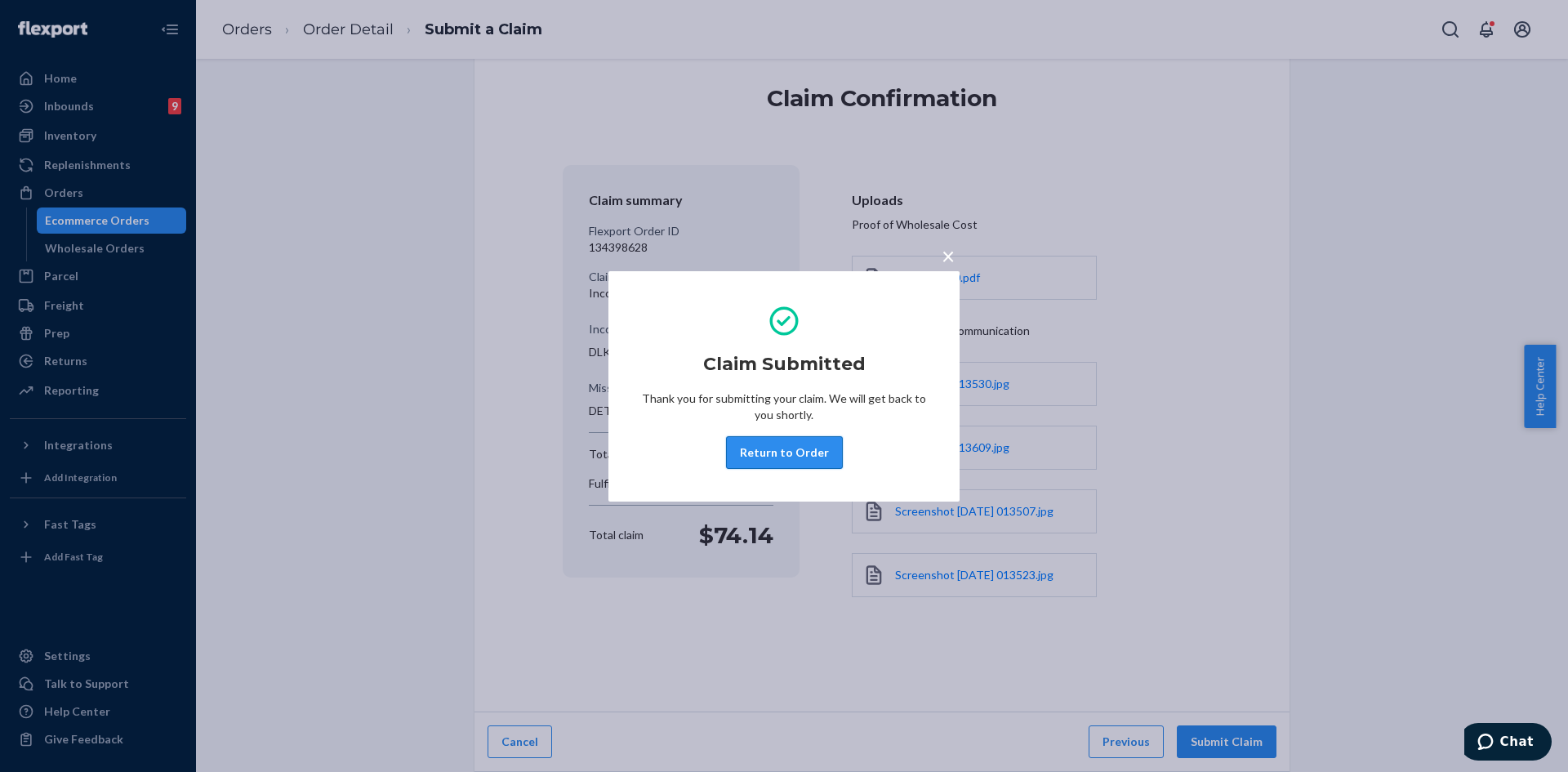
click at [748, 452] on button "Return to Order" at bounding box center [784, 452] width 117 height 33
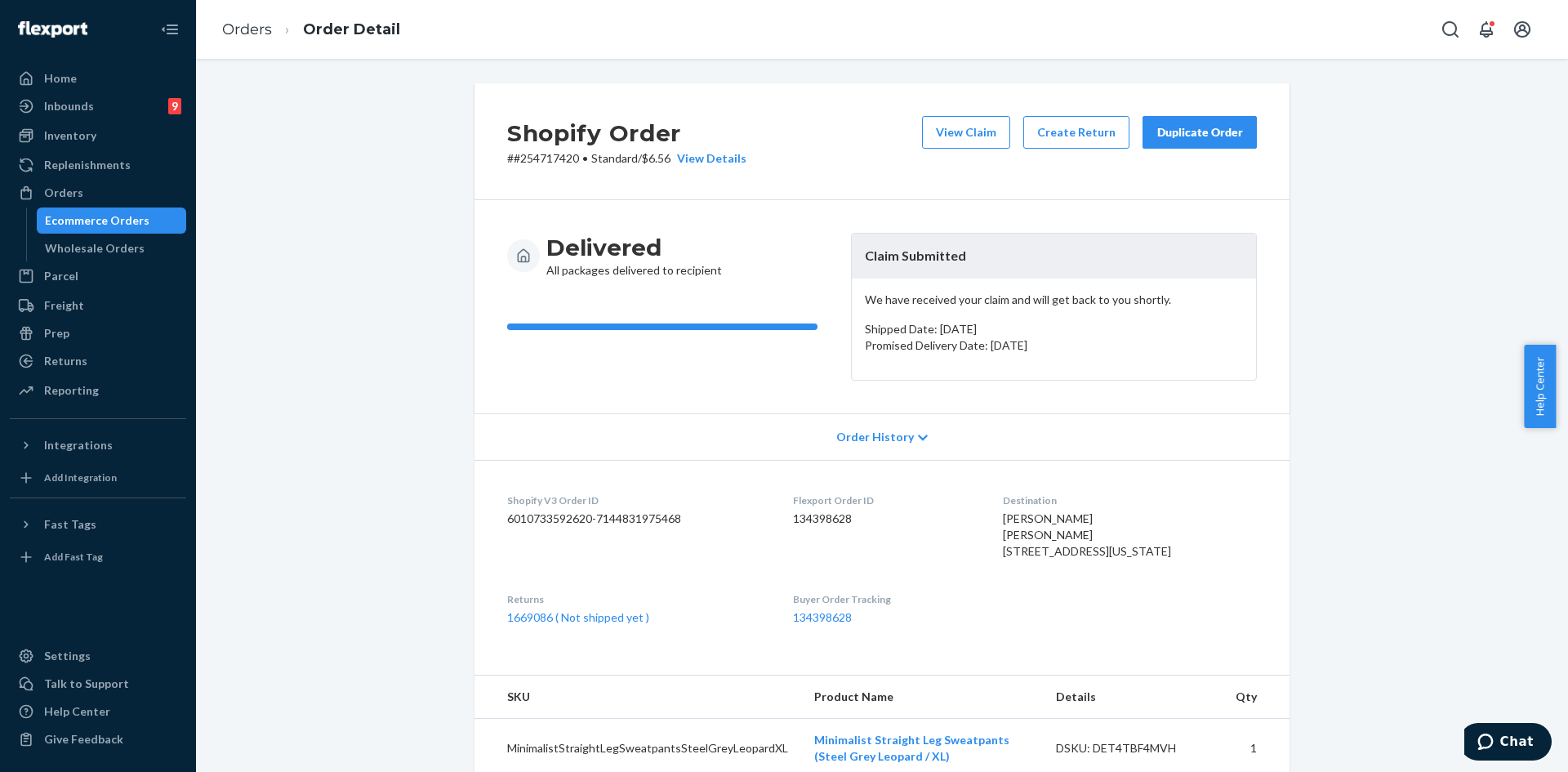
scroll to position [245, 0]
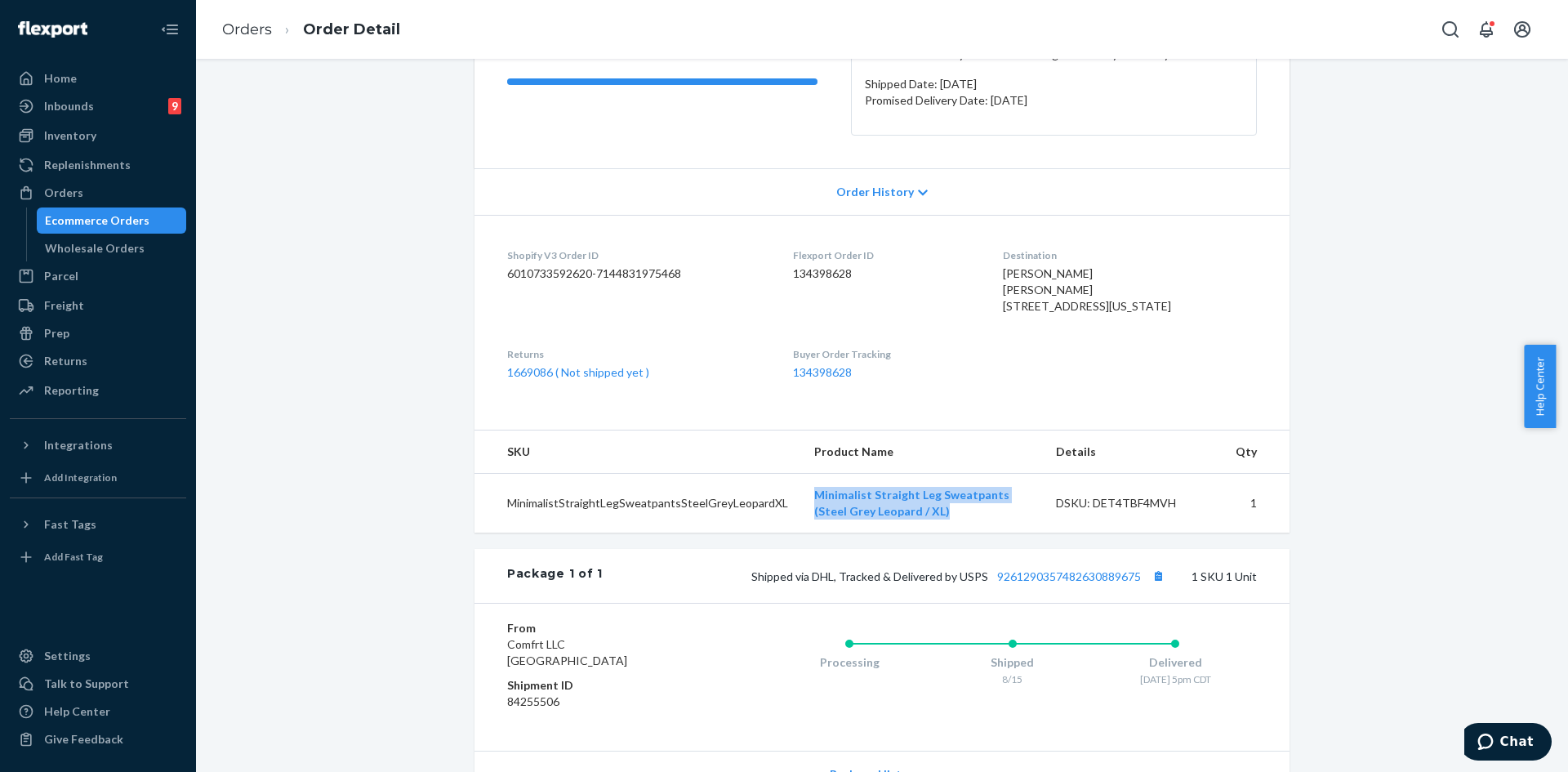
drag, startPoint x: 812, startPoint y: 525, endPoint x: 901, endPoint y: 540, distance: 90.3
click at [901, 534] on td "Minimalist Straight Leg Sweatpants (Steel Grey Leopard / XL)" at bounding box center [922, 503] width 242 height 59
click at [65, 359] on div "Returns" at bounding box center [65, 361] width 43 height 16
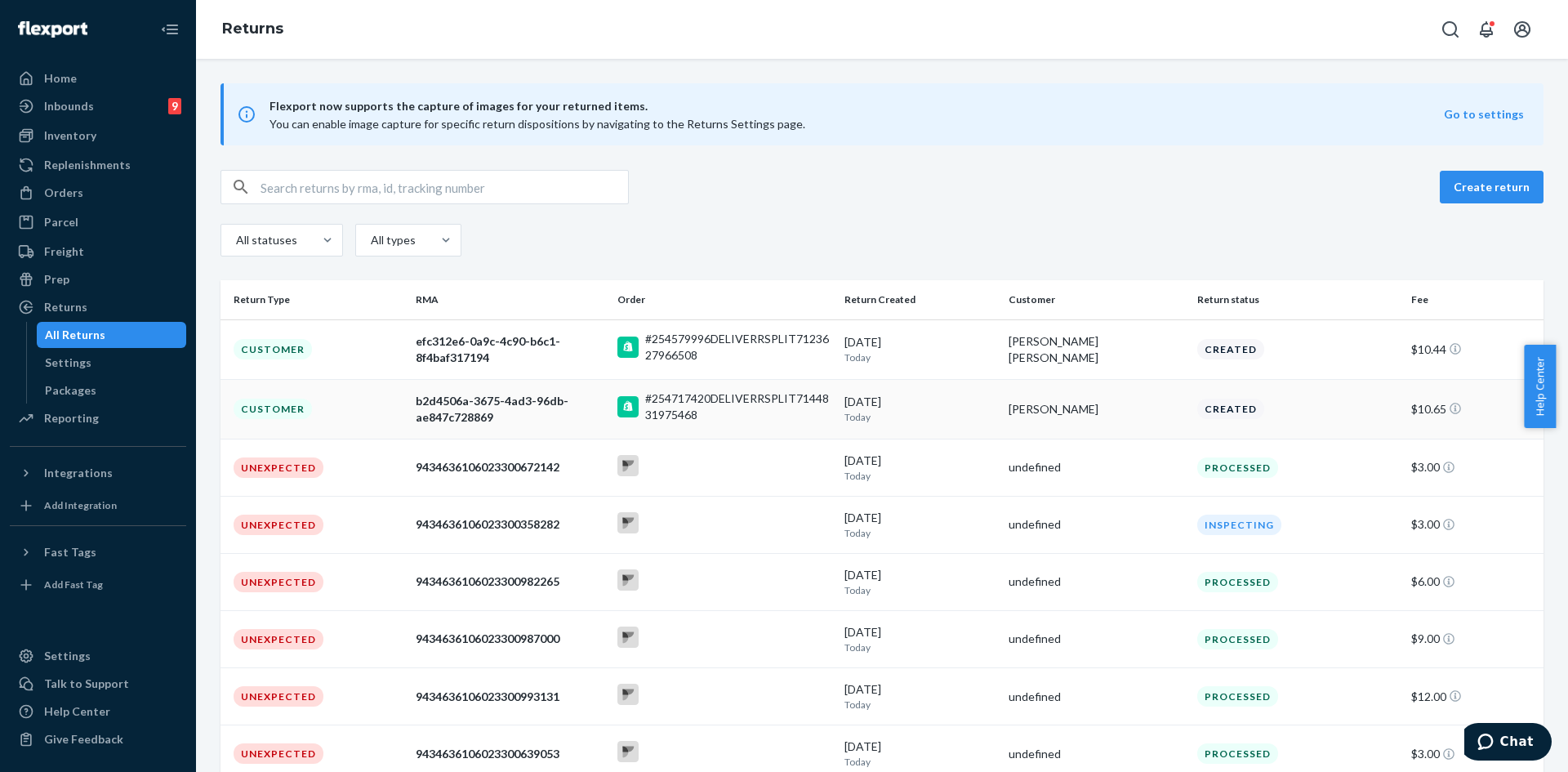
click at [671, 407] on div "#254717420DELIVERRSPLIT7144831975468" at bounding box center [739, 406] width 187 height 33
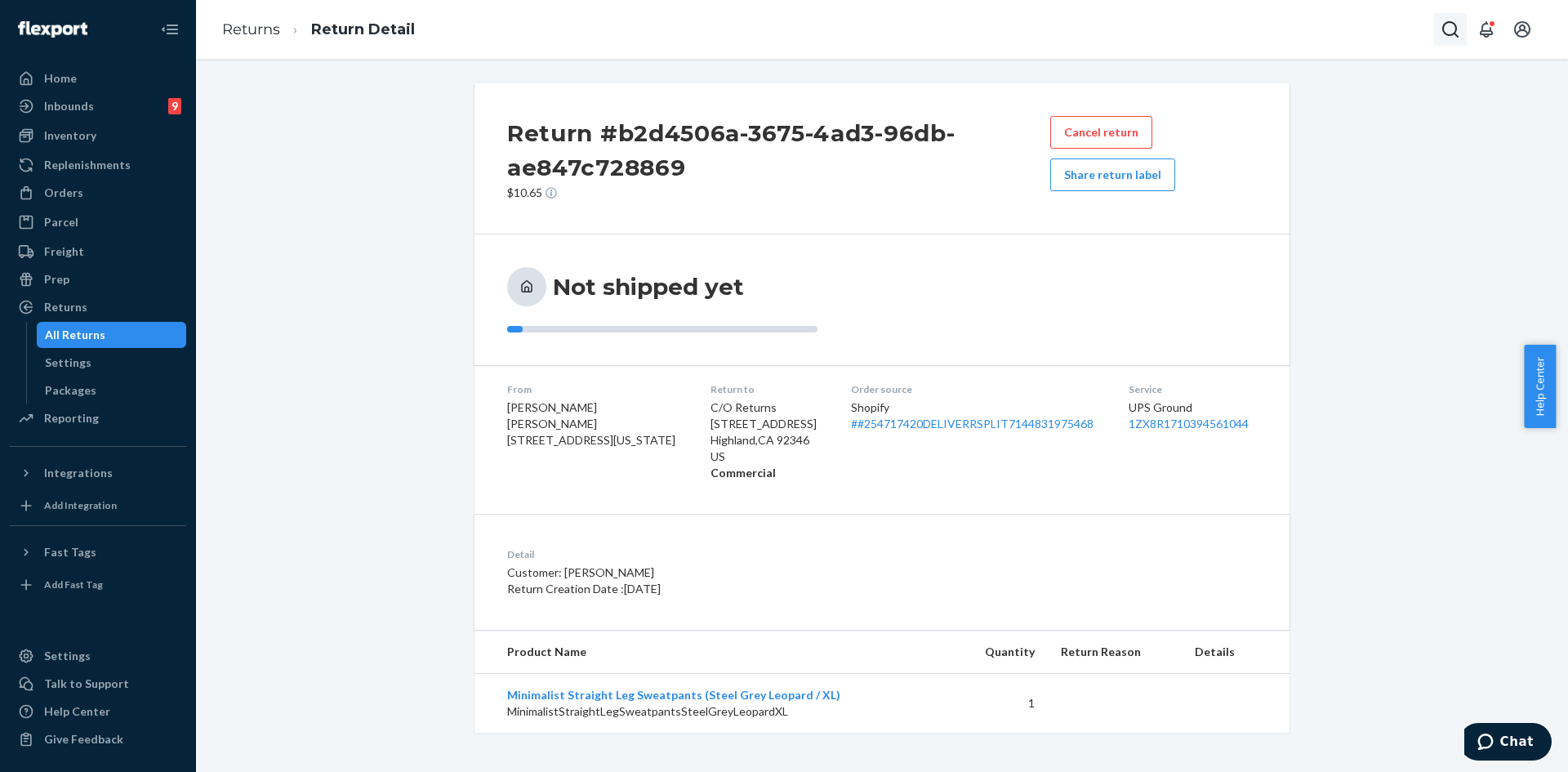
click at [1451, 36] on icon "Open Search Box" at bounding box center [1449, 29] width 20 height 20
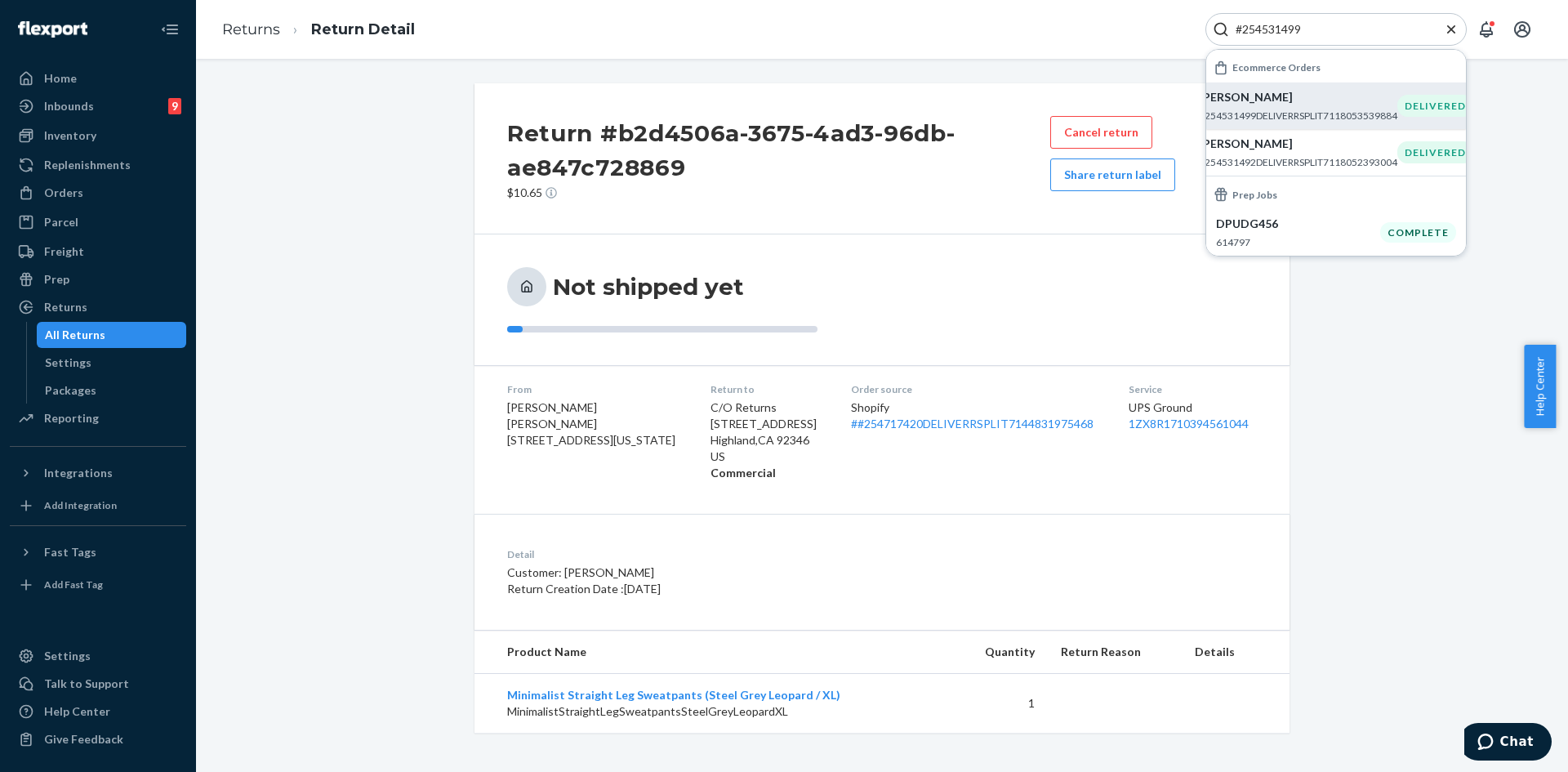
type input "#254531499"
click at [1259, 99] on p "[PERSON_NAME]" at bounding box center [1297, 97] width 198 height 16
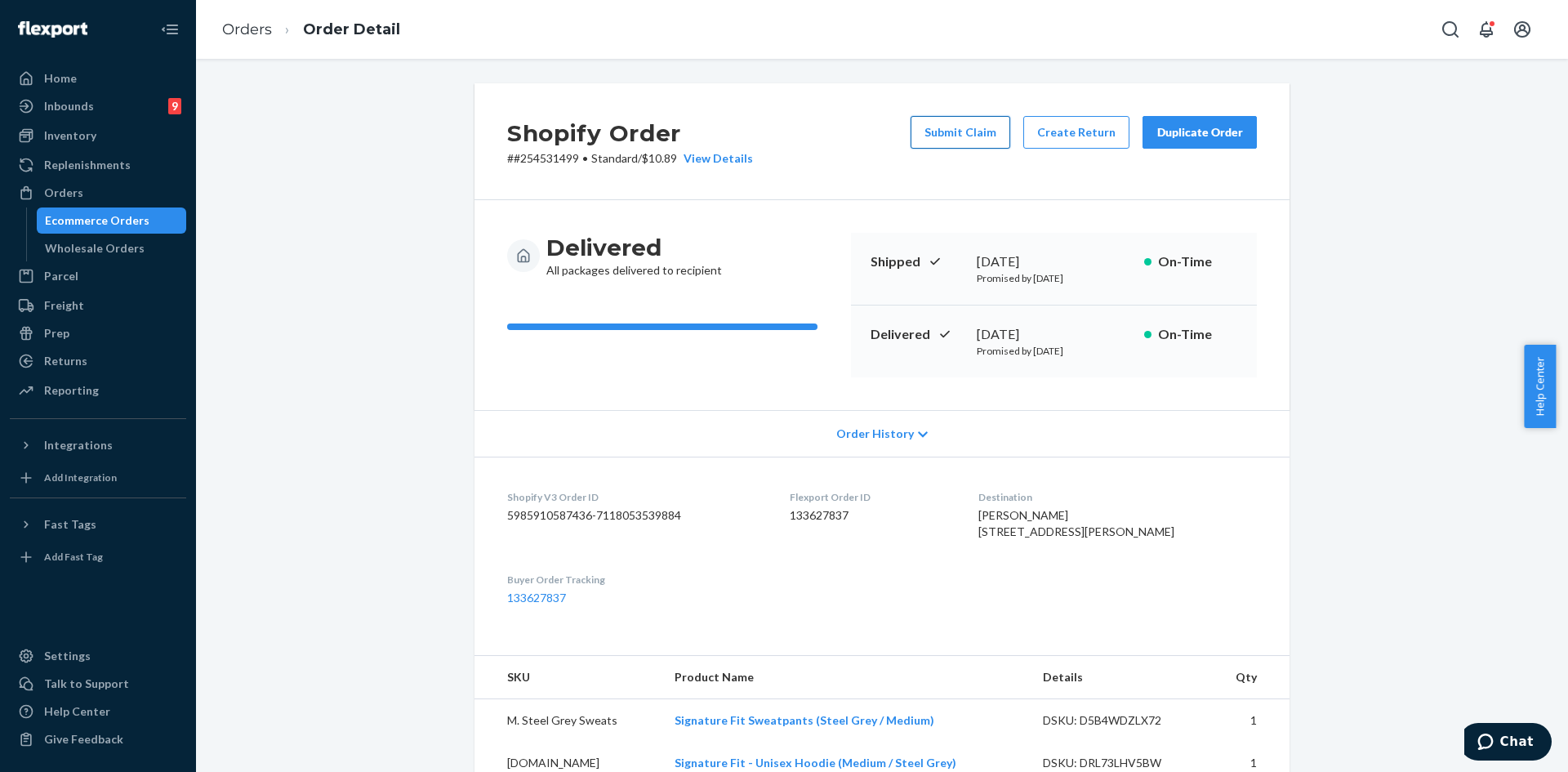
click at [949, 141] on button "Submit Claim" at bounding box center [960, 132] width 99 height 33
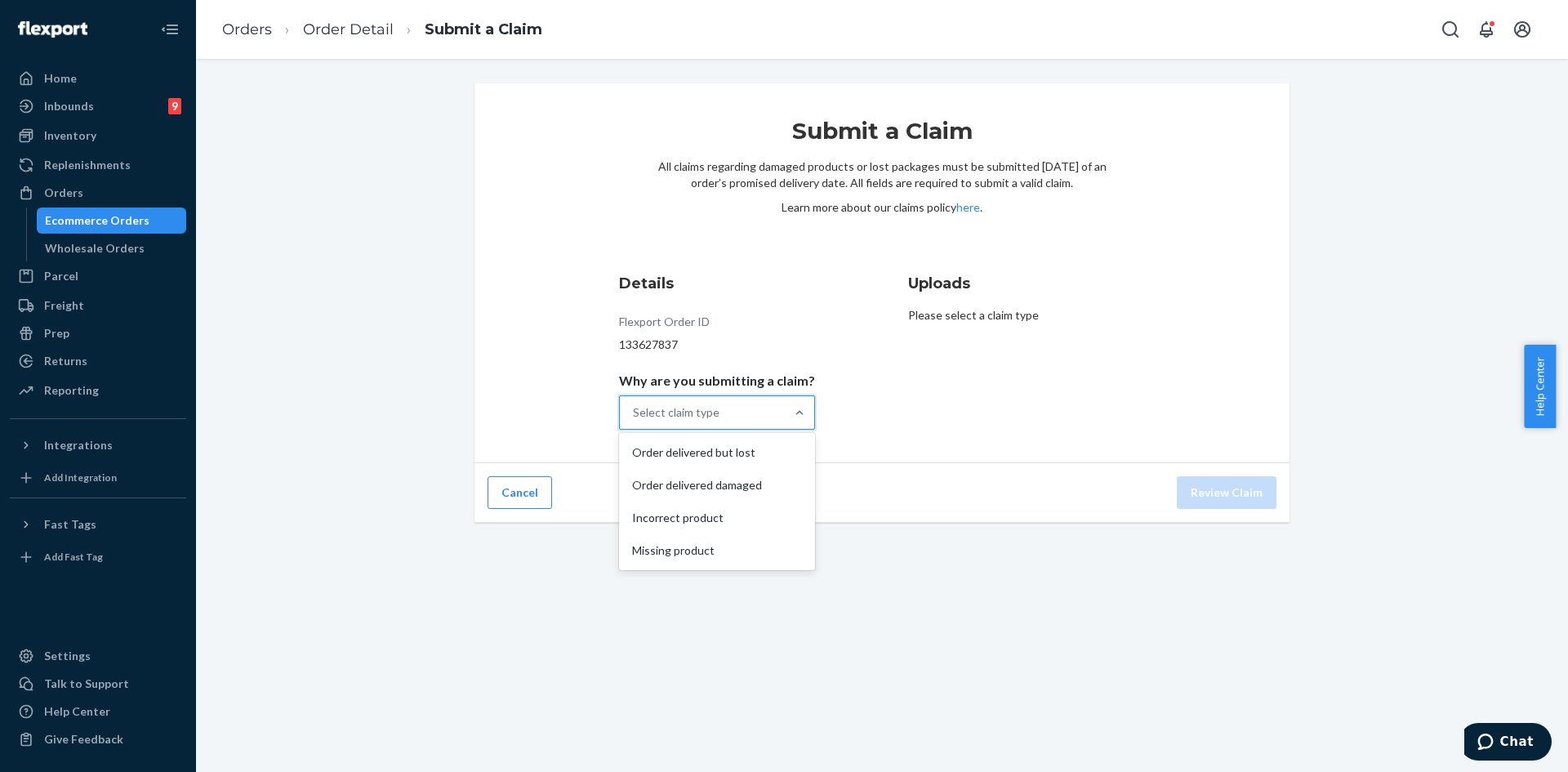
click at [664, 415] on div "Select claim type" at bounding box center [676, 412] width 86 height 16
click at [634, 415] on input "Why are you submitting a claim? option Order delivered but lost focused, 1 of 4…" at bounding box center [633, 412] width 2 height 16
click at [693, 456] on div "Order delivered but lost" at bounding box center [717, 452] width 189 height 33
click at [634, 421] on input "Why are you submitting a claim? option Order delivered but lost focused, 1 of 4…" at bounding box center [633, 412] width 2 height 16
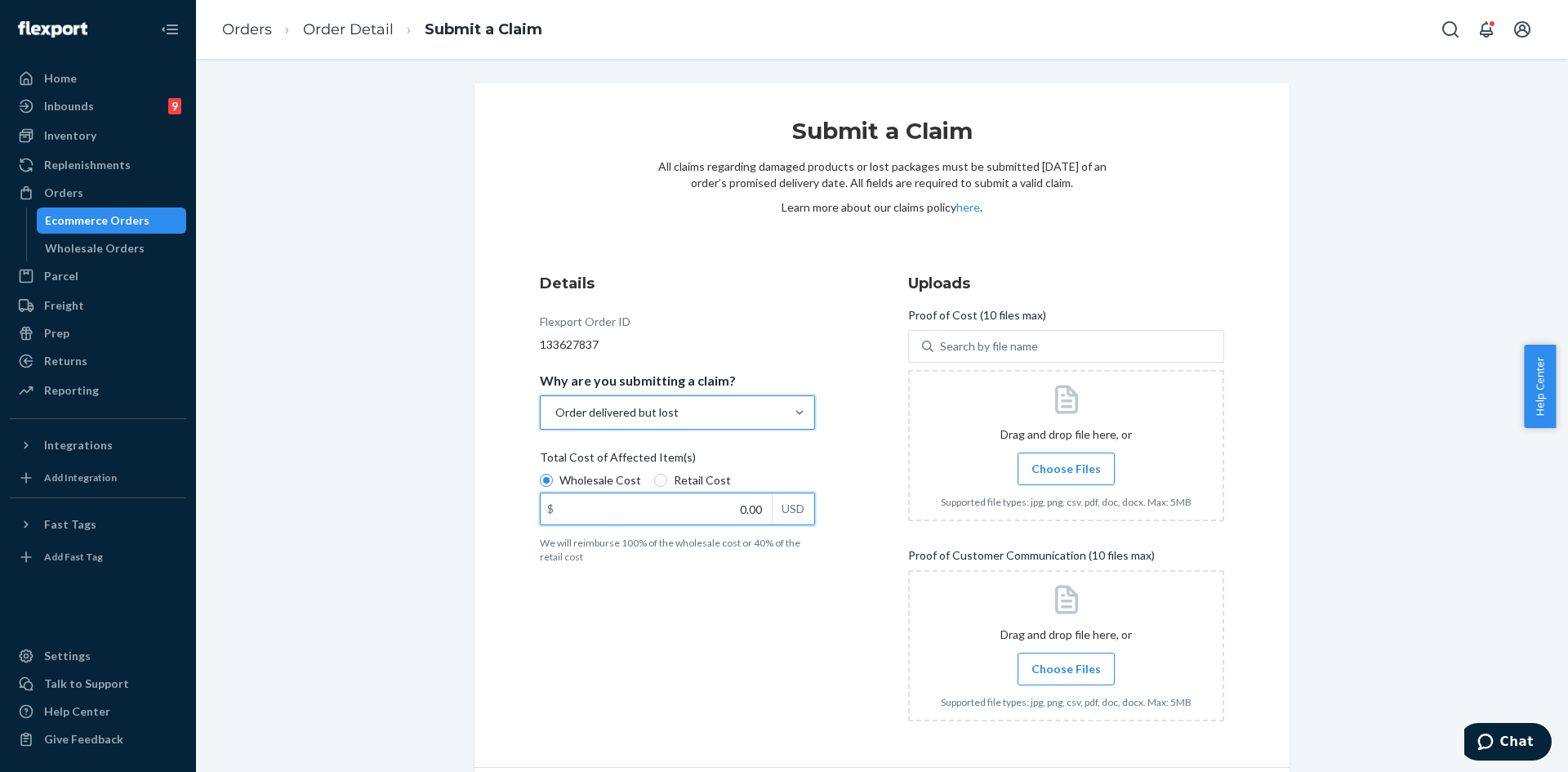
click at [751, 506] on input "0.00" at bounding box center [656, 509] width 231 height 31
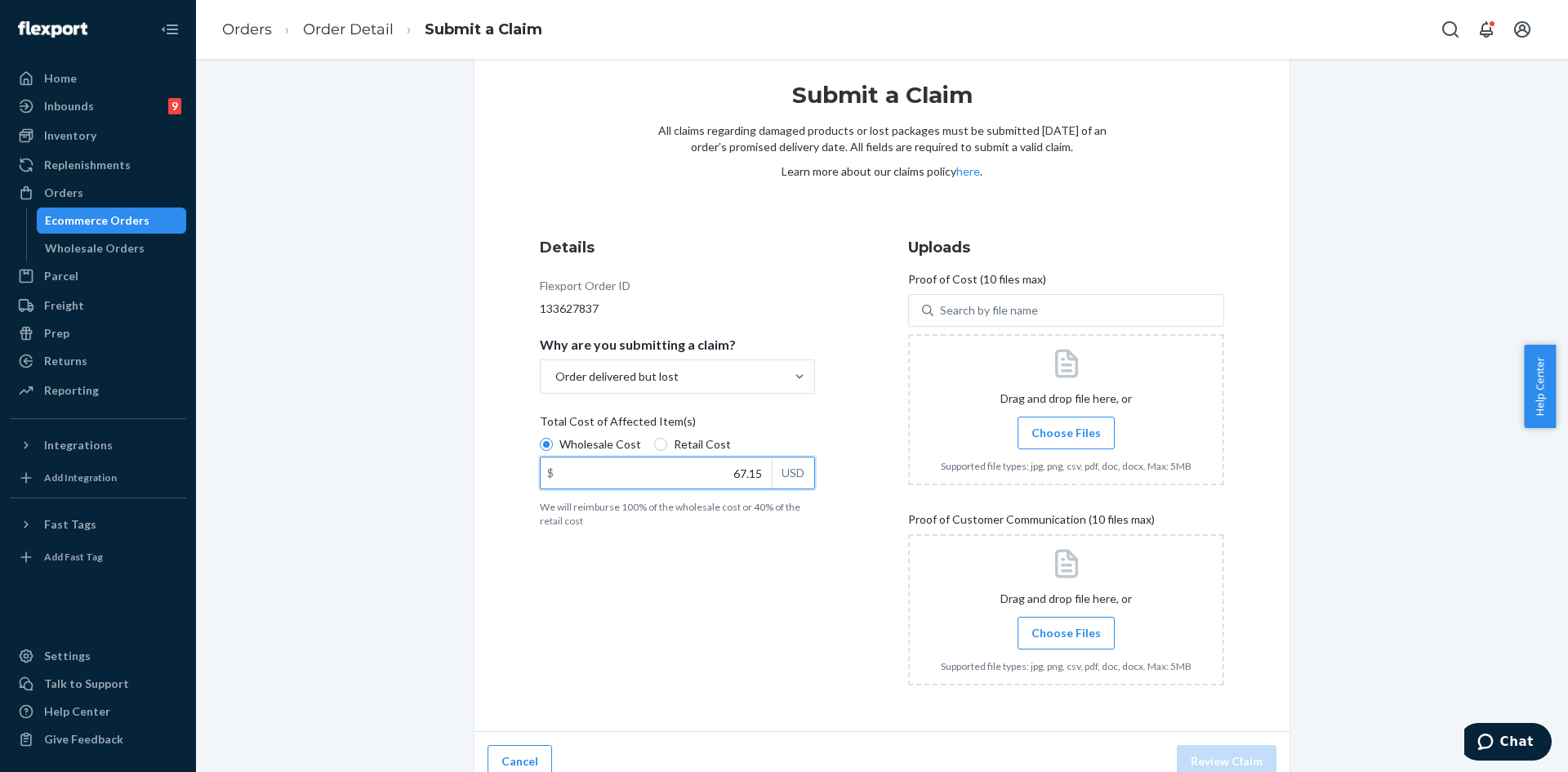
scroll to position [55, 0]
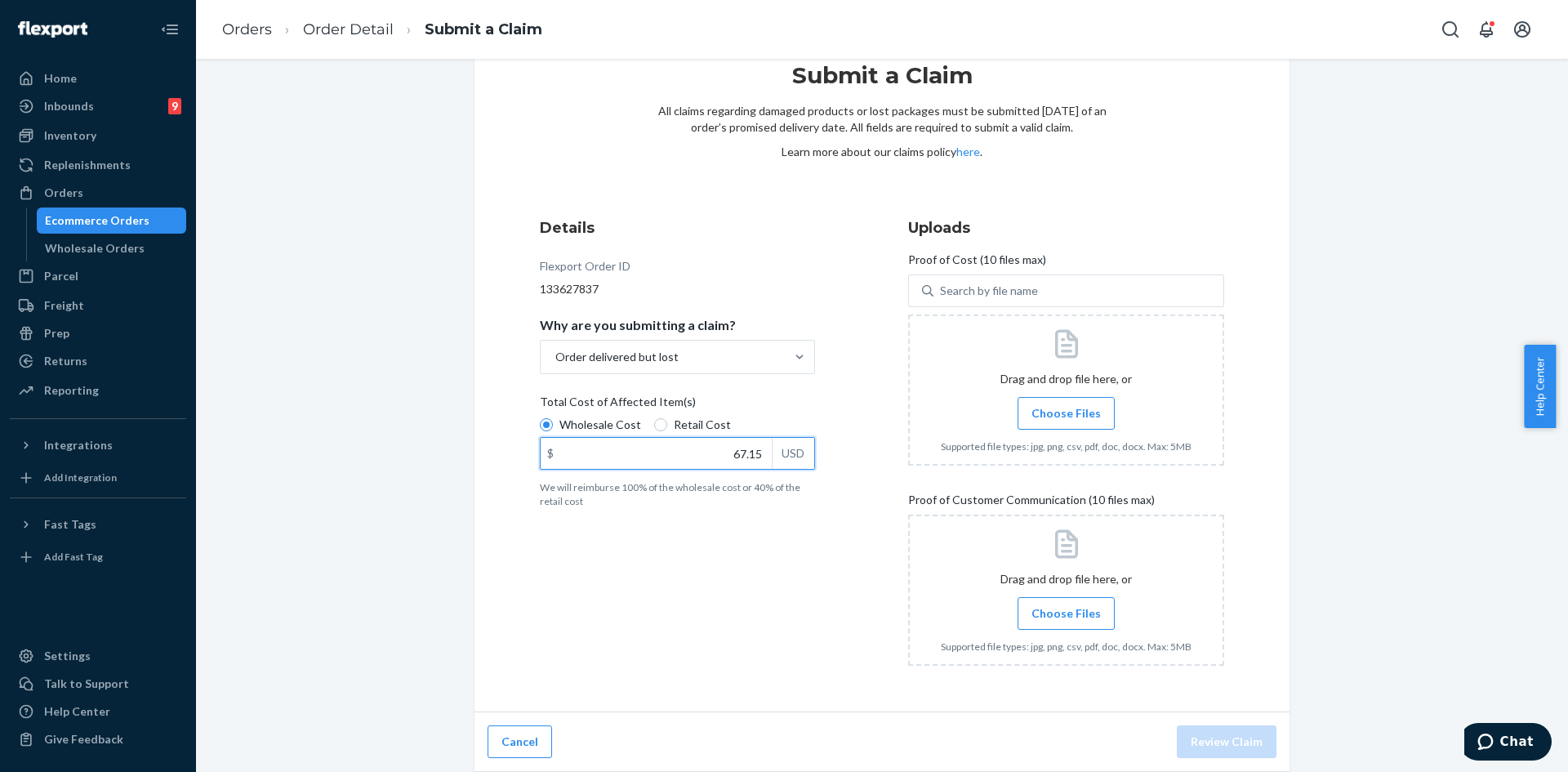
type input "67.15"
click at [1089, 411] on span "Choose Files" at bounding box center [1066, 413] width 70 height 16
click at [1067, 411] on input "Choose Files" at bounding box center [1066, 413] width 1 height 18
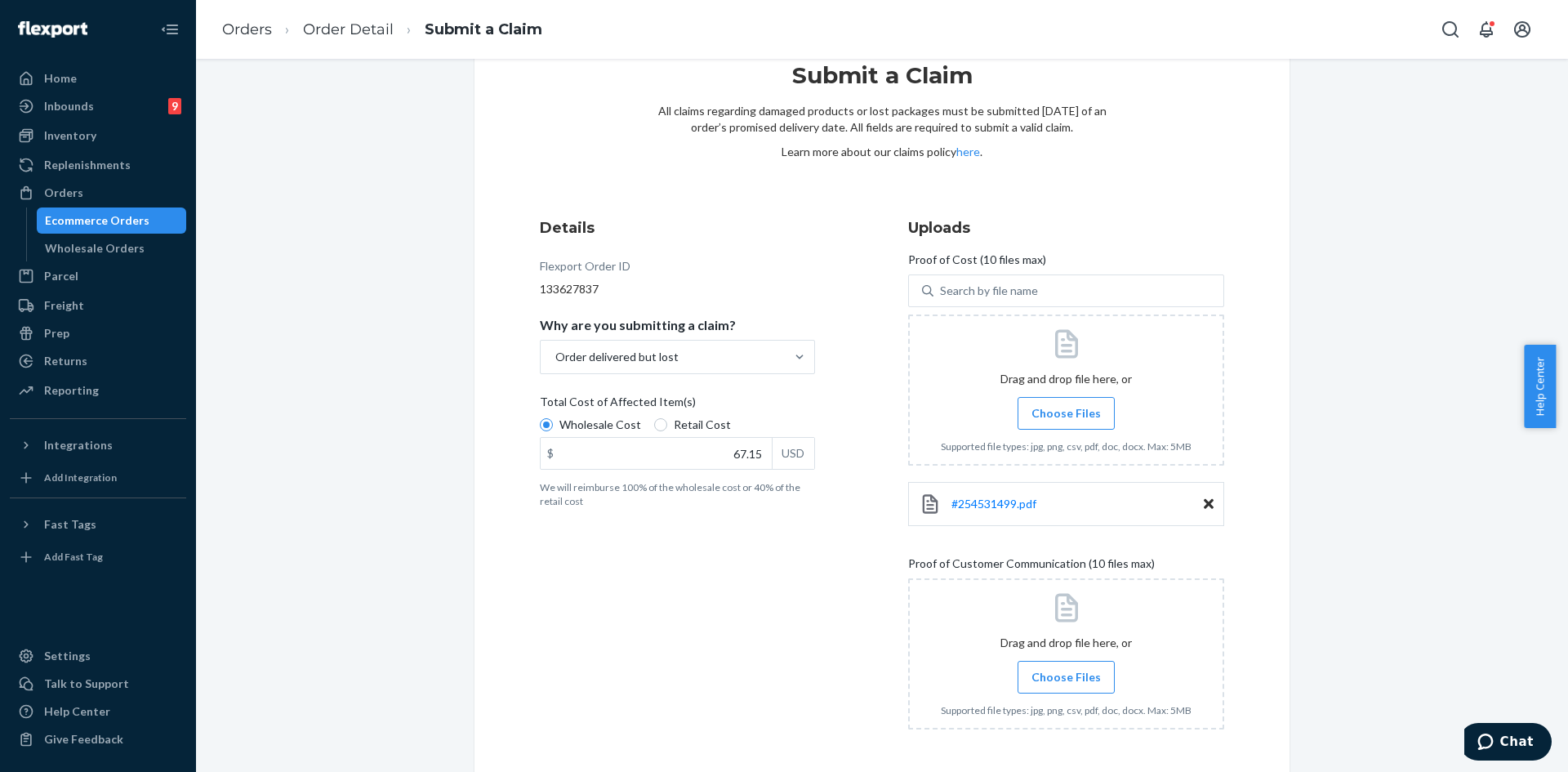
click at [1073, 674] on span "Choose Files" at bounding box center [1066, 677] width 70 height 16
click at [1067, 674] on input "Choose Files" at bounding box center [1066, 677] width 1 height 18
click at [1055, 669] on span "Choose Files" at bounding box center [1066, 677] width 70 height 16
click at [1066, 669] on input "Choose Files" at bounding box center [1066, 677] width 1 height 18
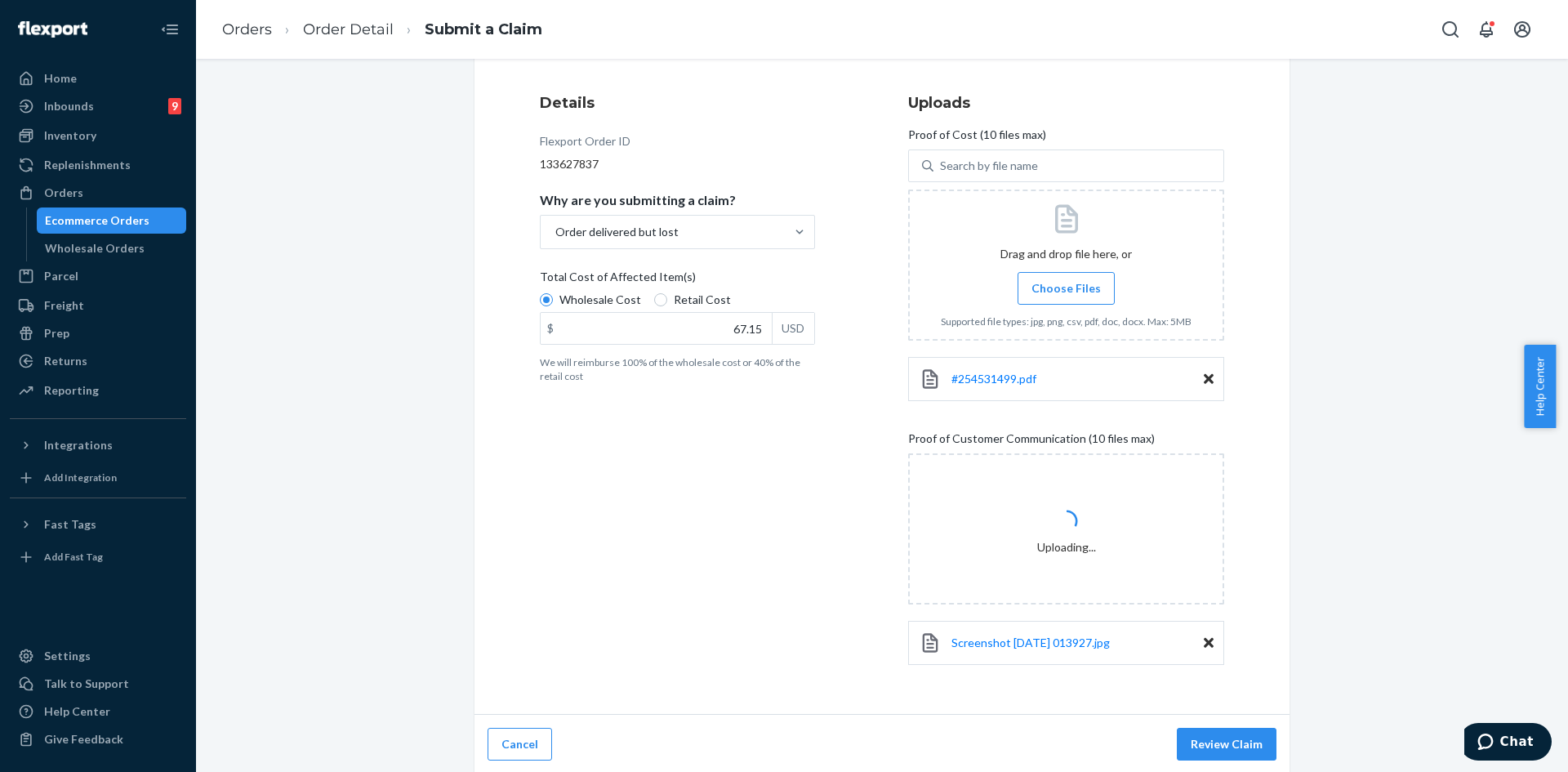
scroll to position [183, 0]
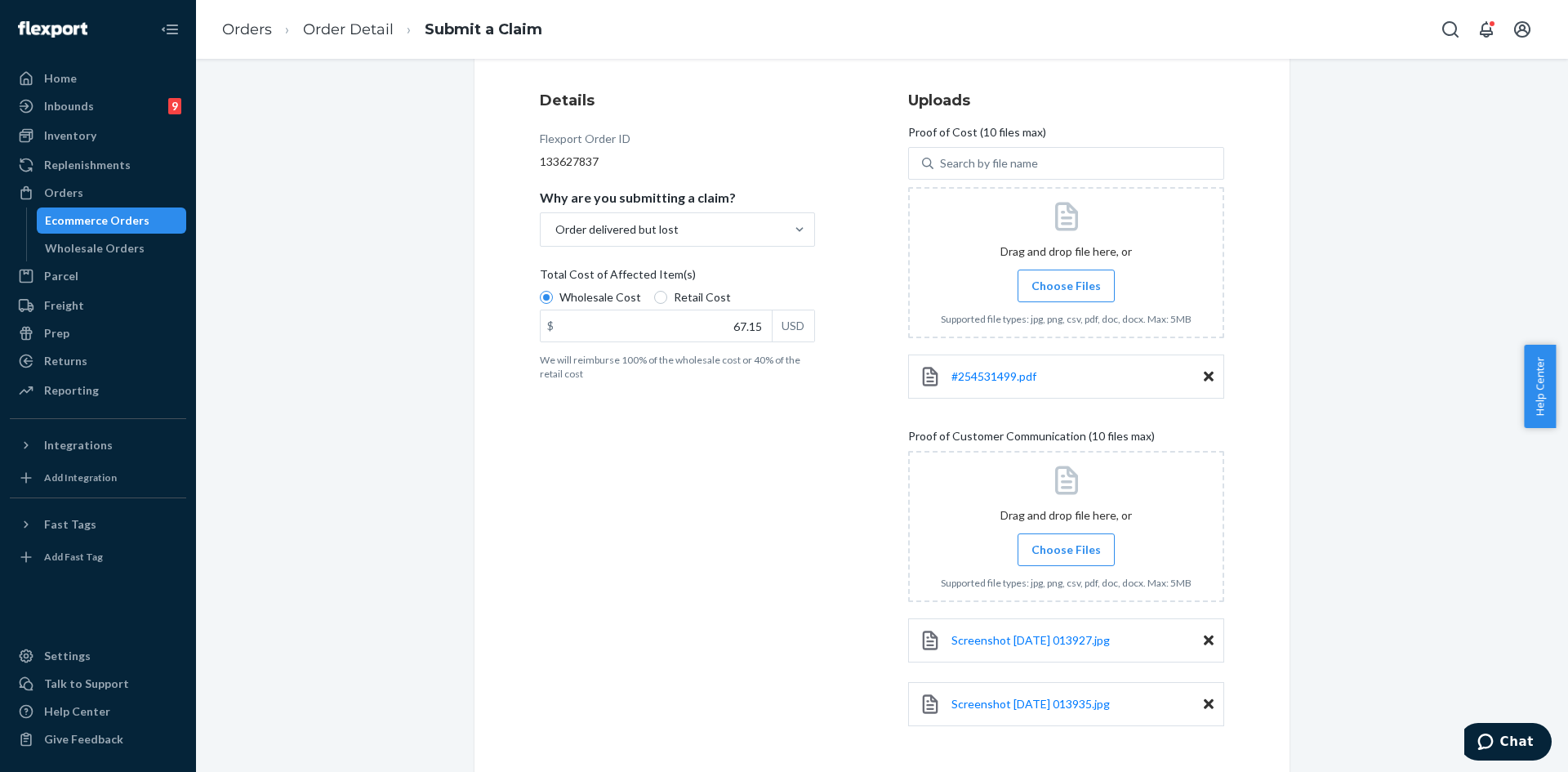
click at [1047, 558] on label "Choose Files" at bounding box center [1066, 550] width 98 height 33
click at [1066, 558] on input "Choose Files" at bounding box center [1066, 549] width 1 height 18
click at [1039, 545] on span "Choose Files" at bounding box center [1066, 549] width 70 height 16
click at [1066, 545] on input "Choose Files" at bounding box center [1066, 549] width 1 height 18
click at [1061, 547] on span "Choose Files" at bounding box center [1066, 549] width 70 height 16
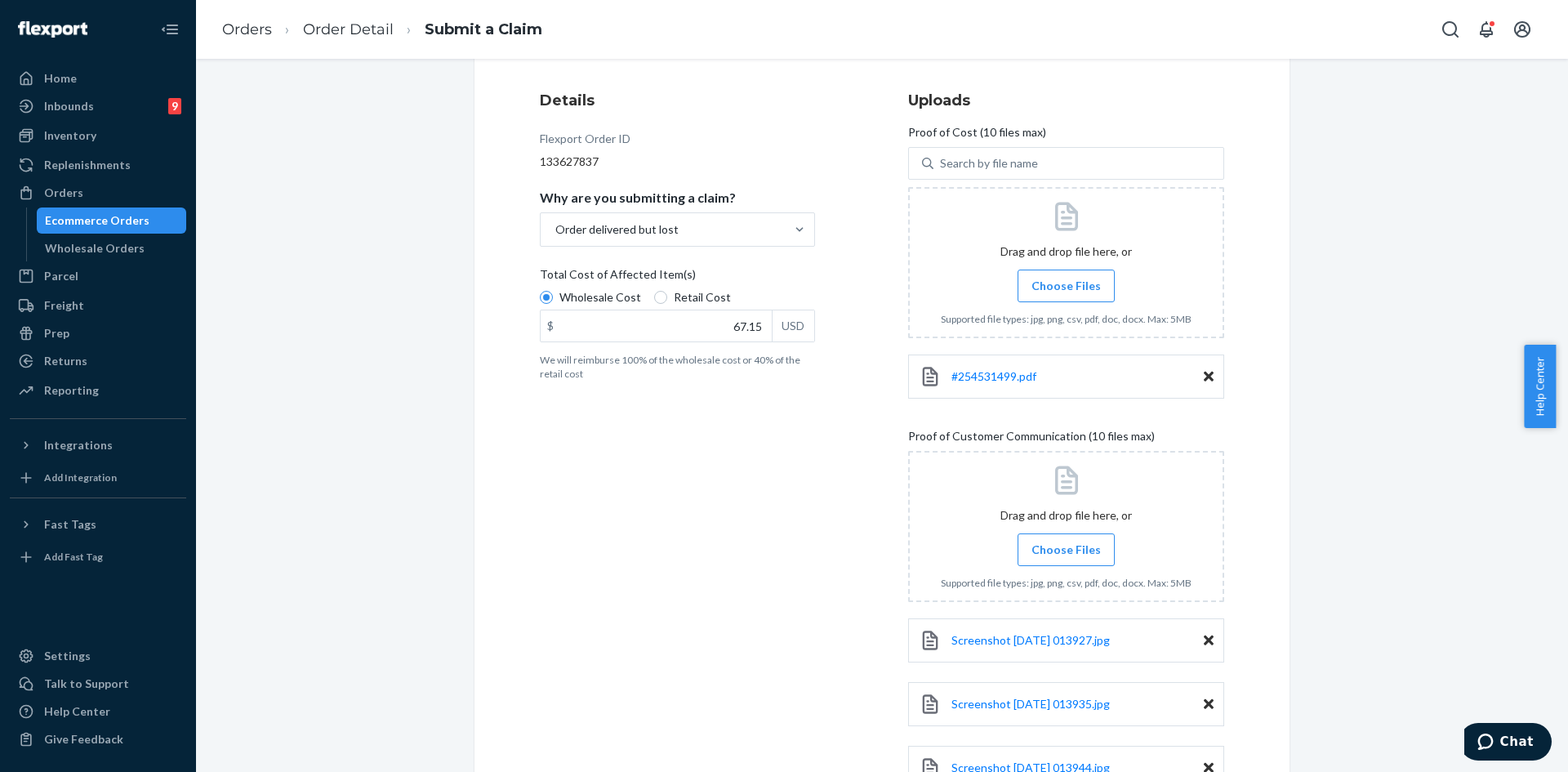
click at [1066, 547] on input "Choose Files" at bounding box center [1066, 549] width 1 height 18
click at [1083, 546] on span "Choose Files" at bounding box center [1066, 549] width 70 height 16
click at [1067, 546] on input "Choose Files" at bounding box center [1066, 549] width 1 height 18
click at [1071, 543] on span "Choose Files" at bounding box center [1066, 549] width 70 height 16
click at [1067, 543] on input "Choose Files" at bounding box center [1066, 549] width 1 height 18
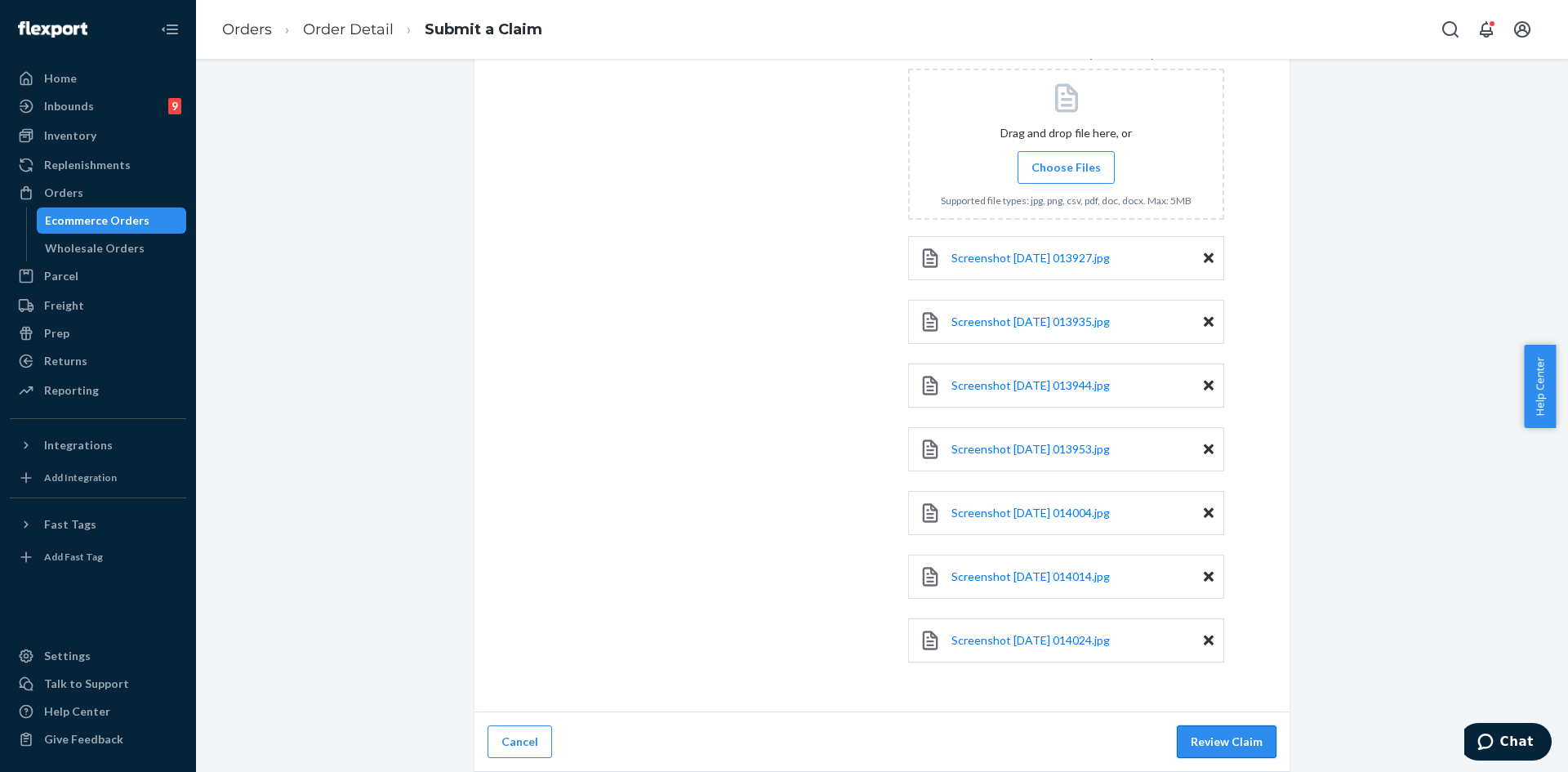
click at [1214, 750] on button "Review Claim" at bounding box center [1225, 741] width 99 height 33
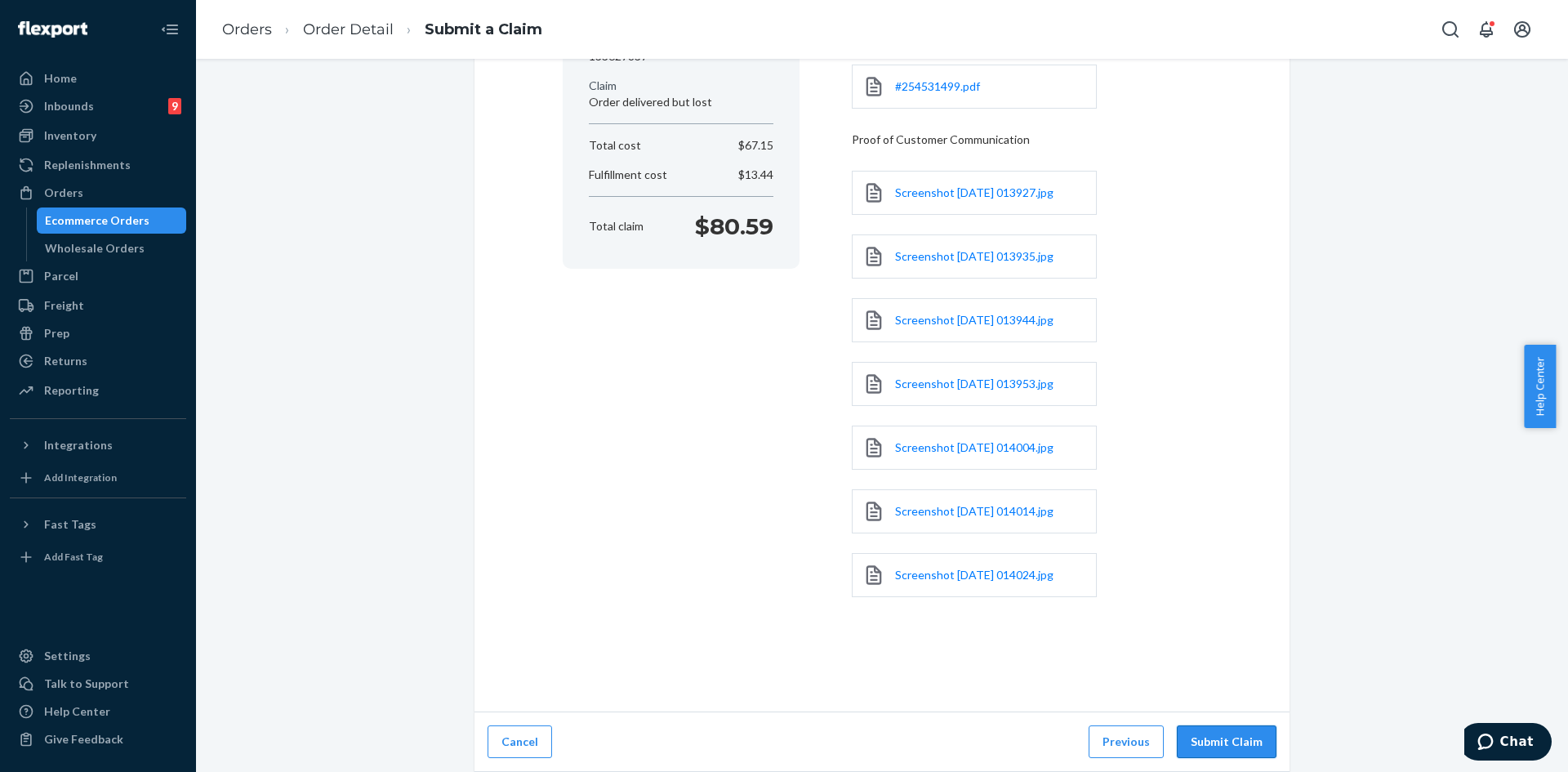
scroll to position [224, 0]
click at [1239, 738] on button "Submit Claim" at bounding box center [1225, 741] width 99 height 33
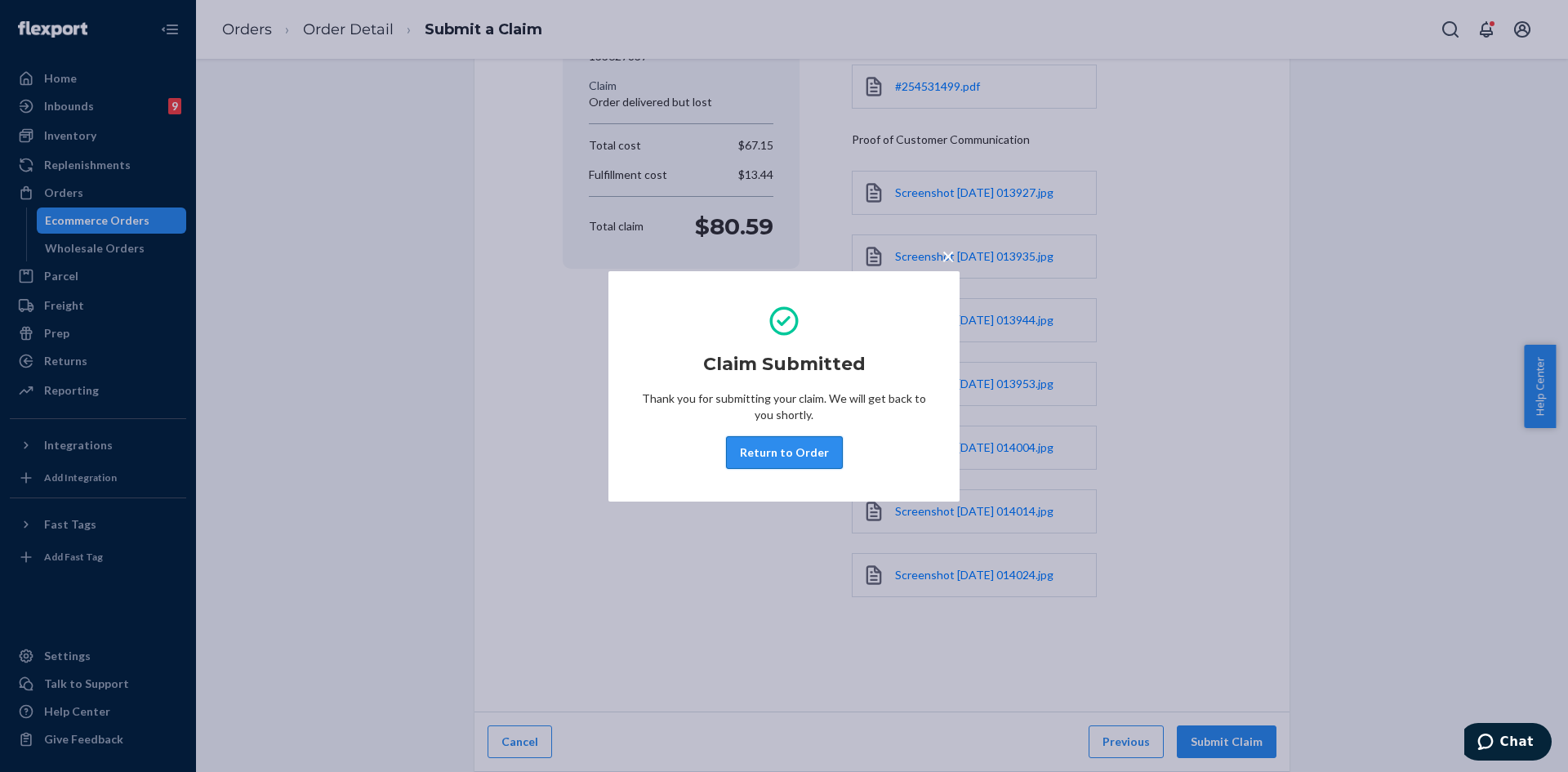
click at [773, 456] on button "Return to Order" at bounding box center [784, 452] width 117 height 33
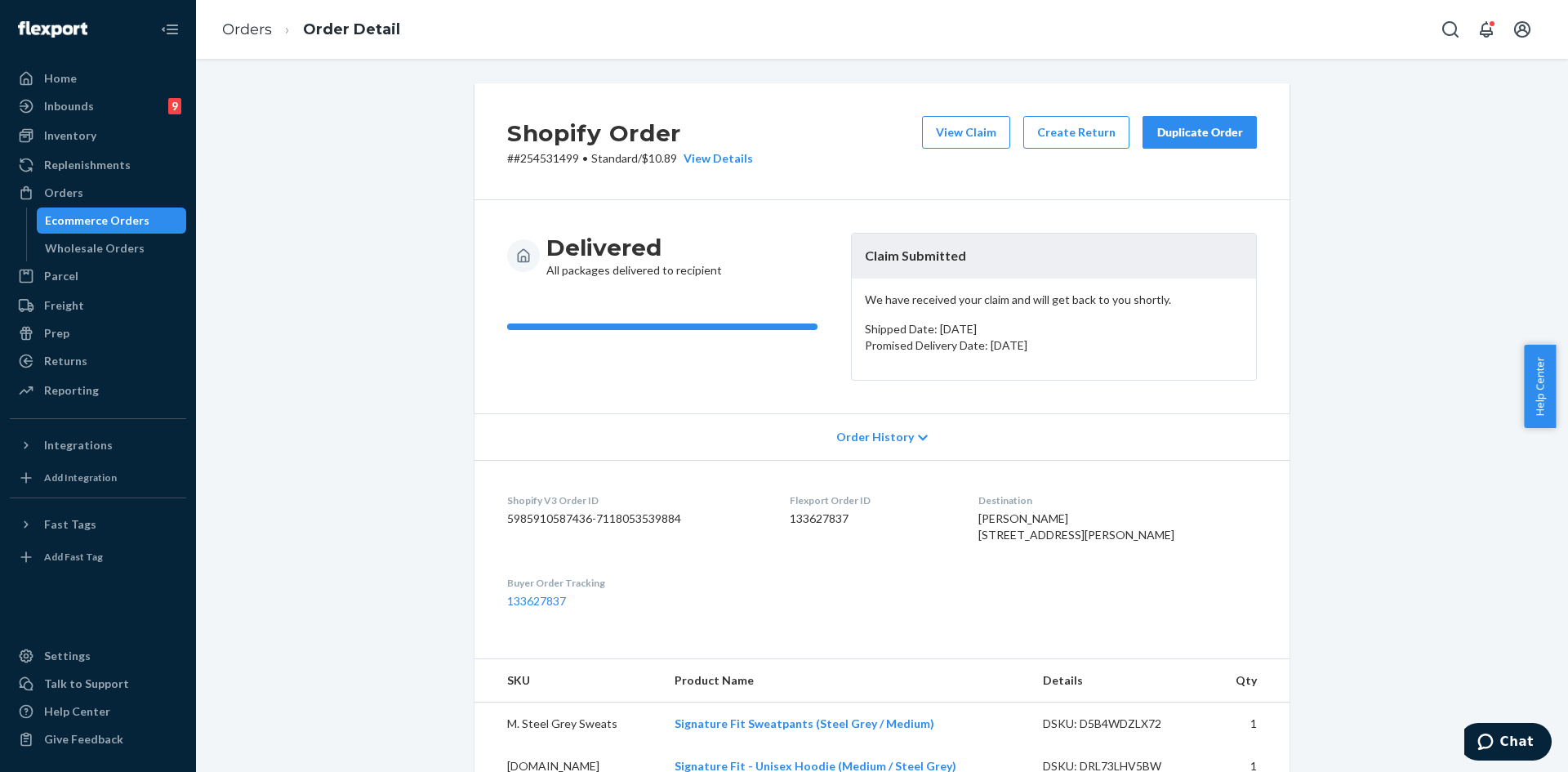
click at [1180, 139] on div "Duplicate Order" at bounding box center [1199, 131] width 86 height 16
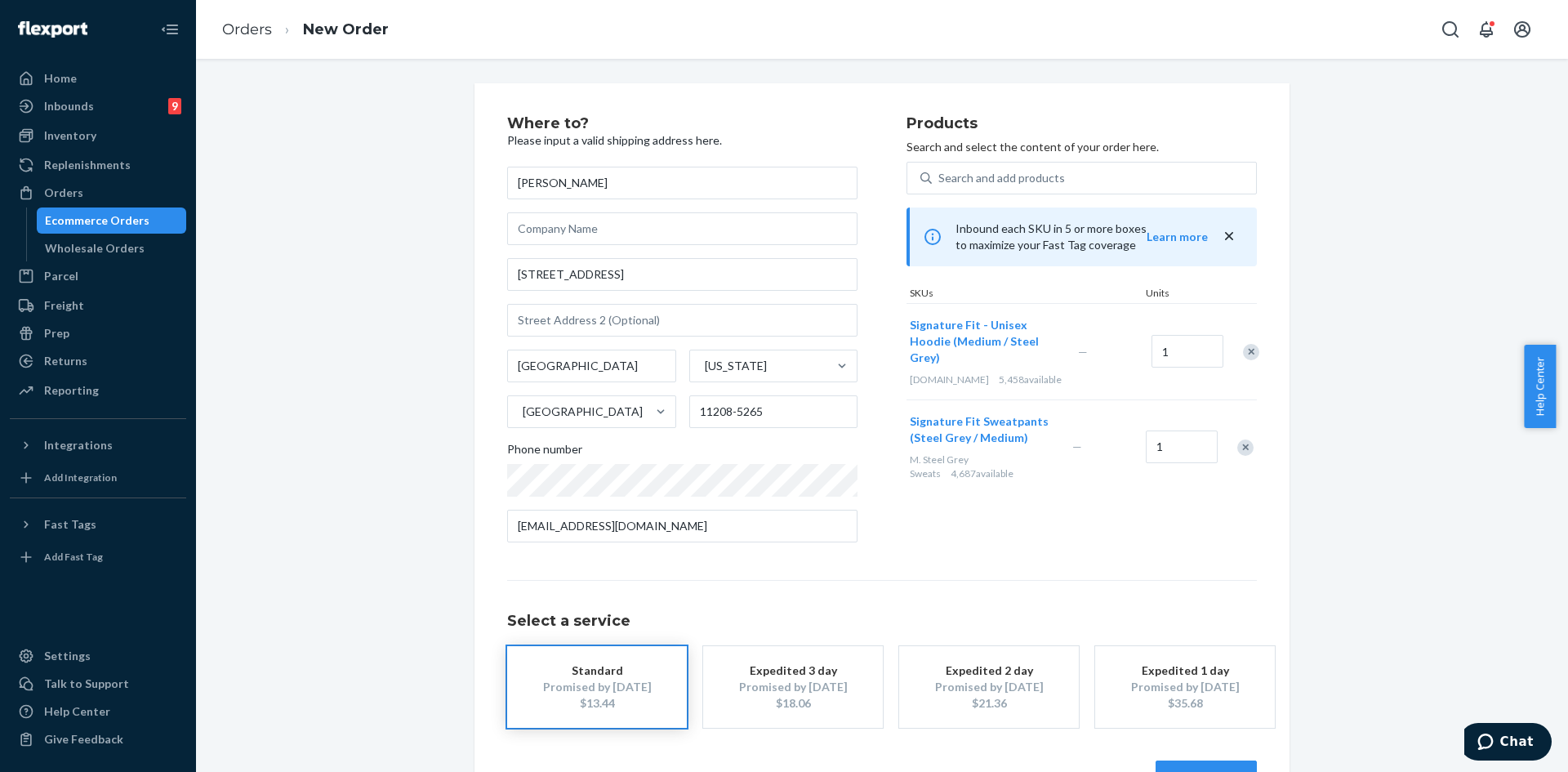
scroll to position [54, 0]
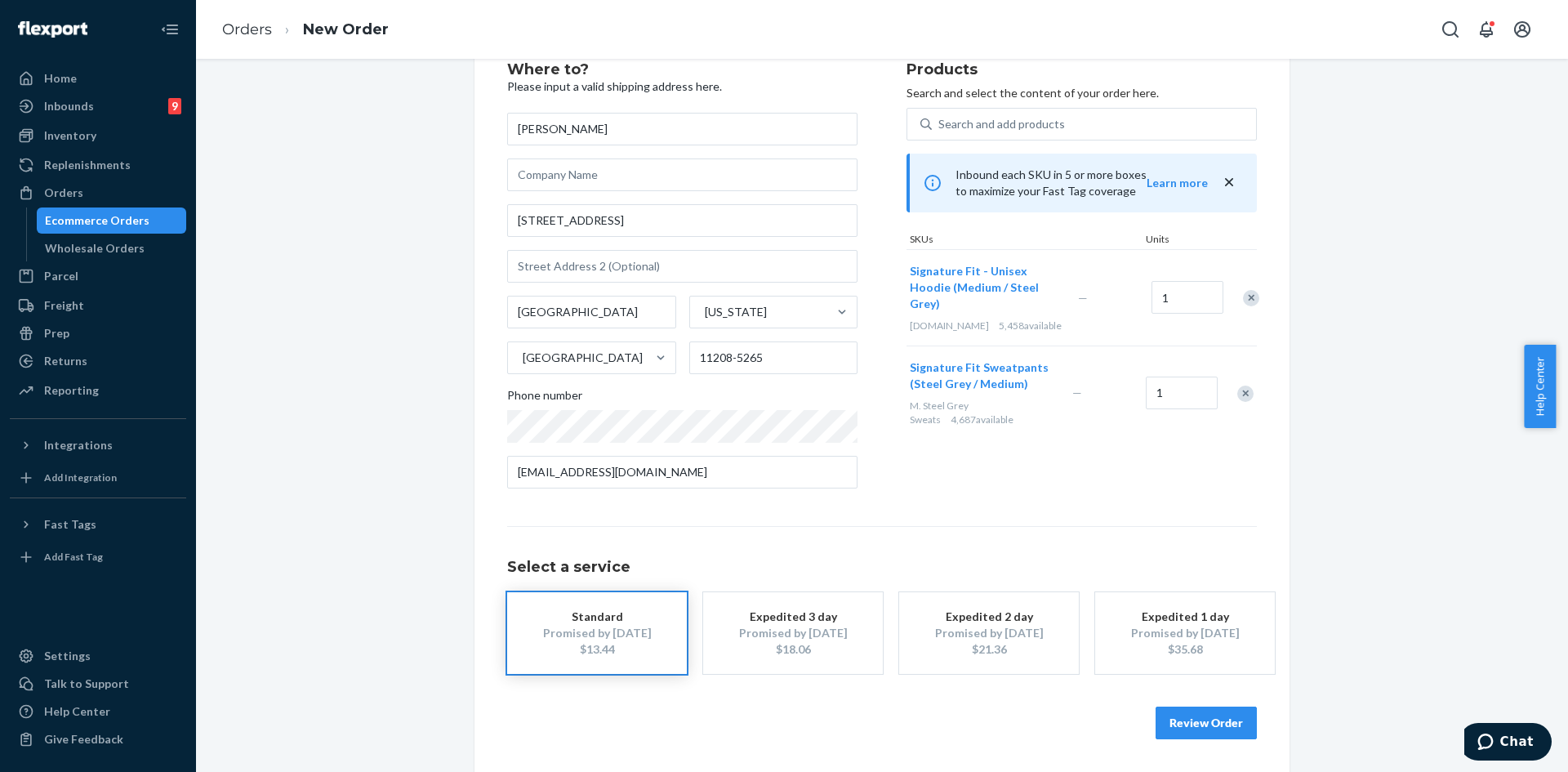
click at [1214, 732] on button "Review Order" at bounding box center [1205, 723] width 101 height 33
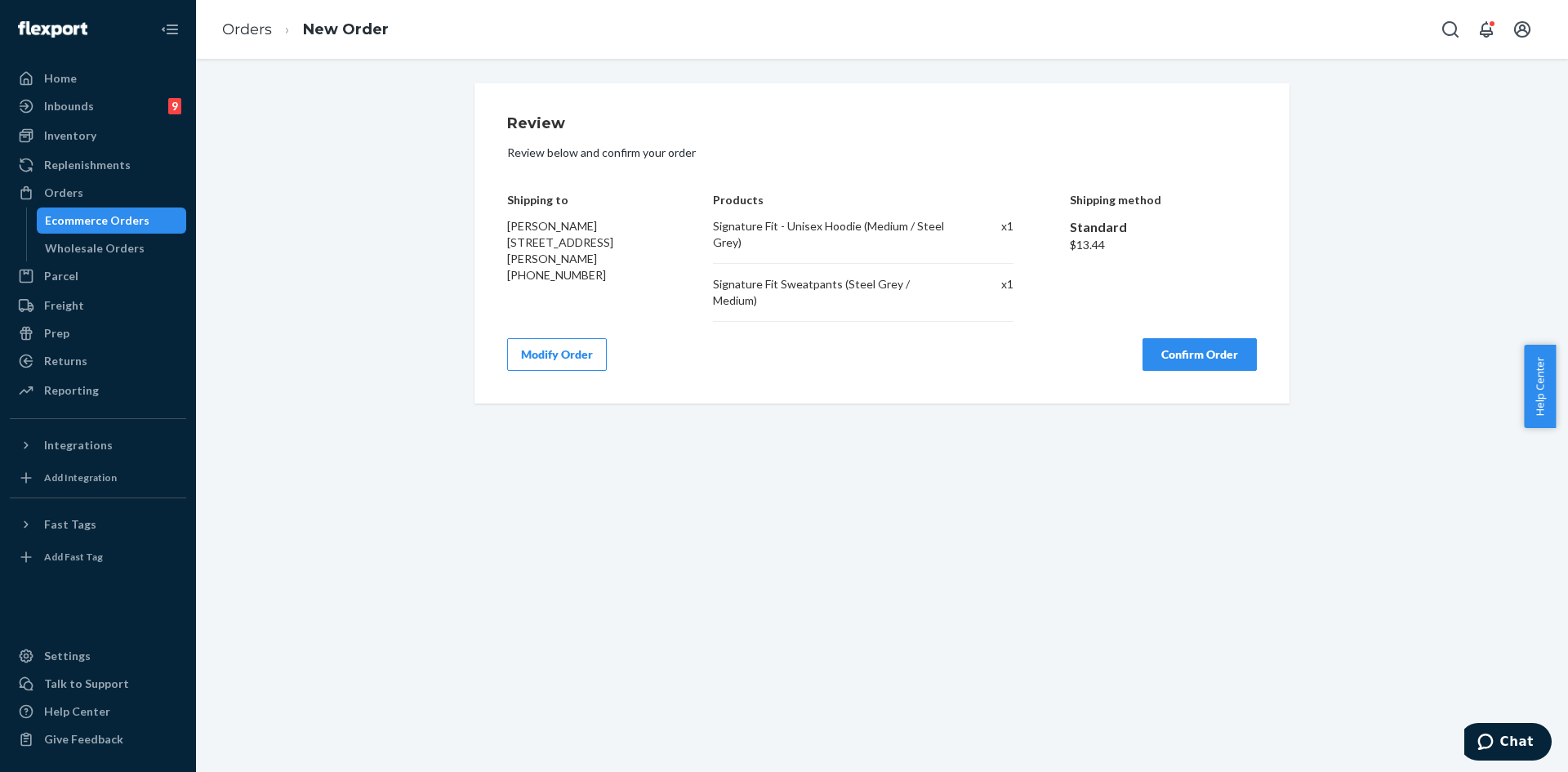
click at [1178, 355] on button "Confirm Order" at bounding box center [1199, 355] width 114 height 33
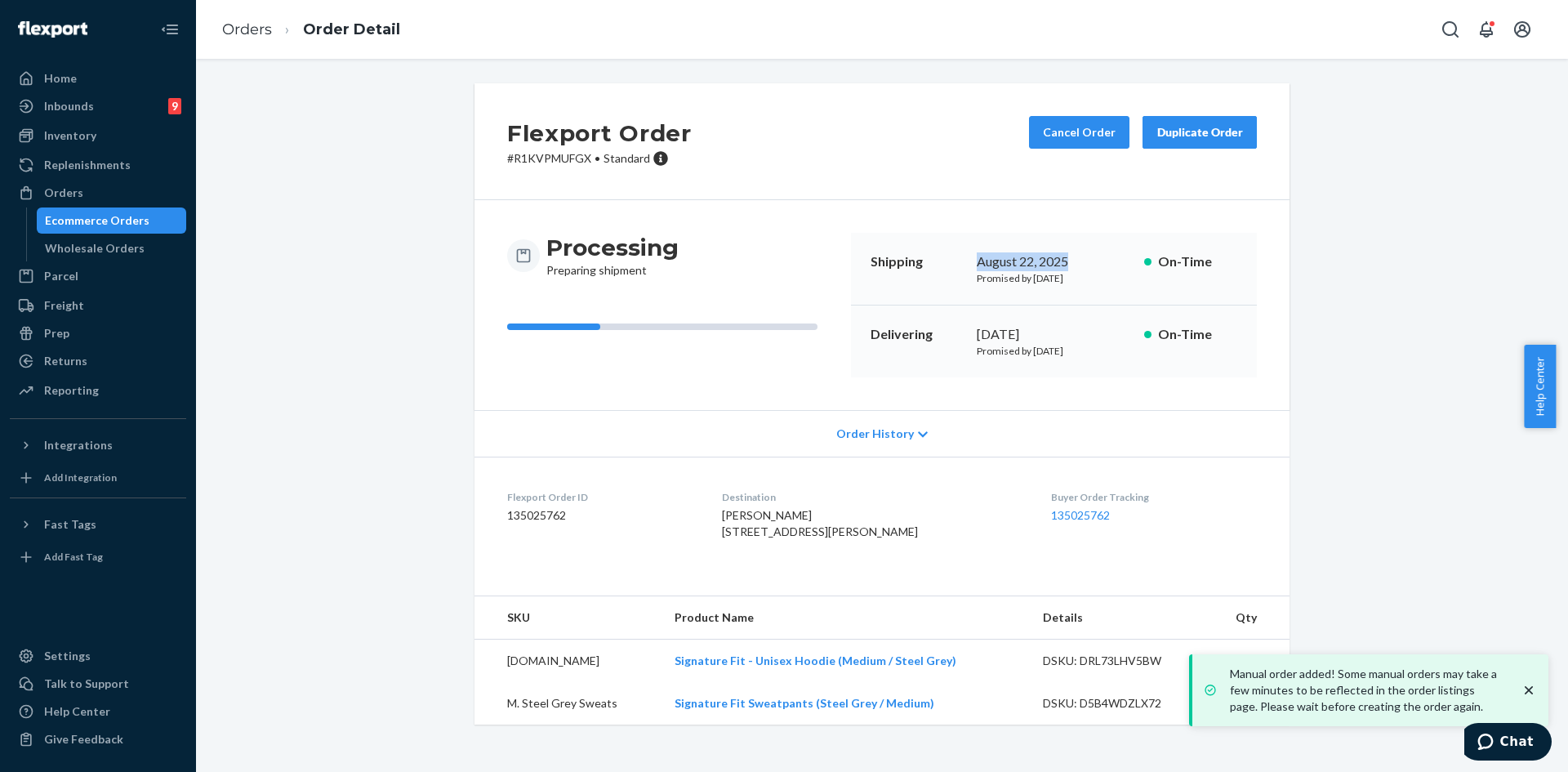
copy div "August 22, 2025"
drag, startPoint x: 973, startPoint y: 259, endPoint x: 1063, endPoint y: 260, distance: 90.0
click at [1063, 260] on div "August 22, 2025" at bounding box center [1054, 262] width 154 height 19
copy div "[DATE]"
drag, startPoint x: 973, startPoint y: 331, endPoint x: 1078, endPoint y: 333, distance: 105.0
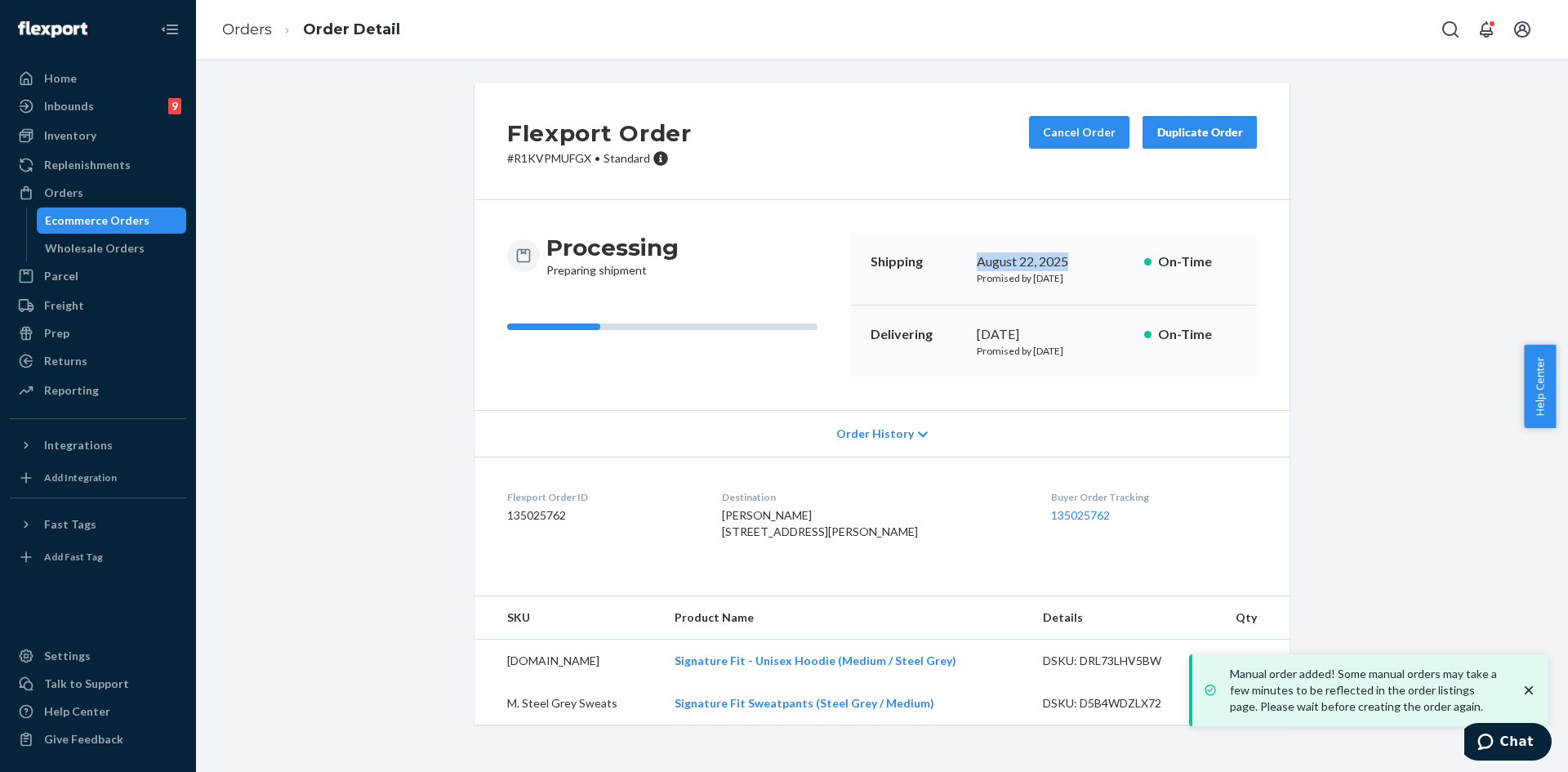
click at [1078, 333] on div "[DATE]" at bounding box center [1054, 334] width 154 height 19
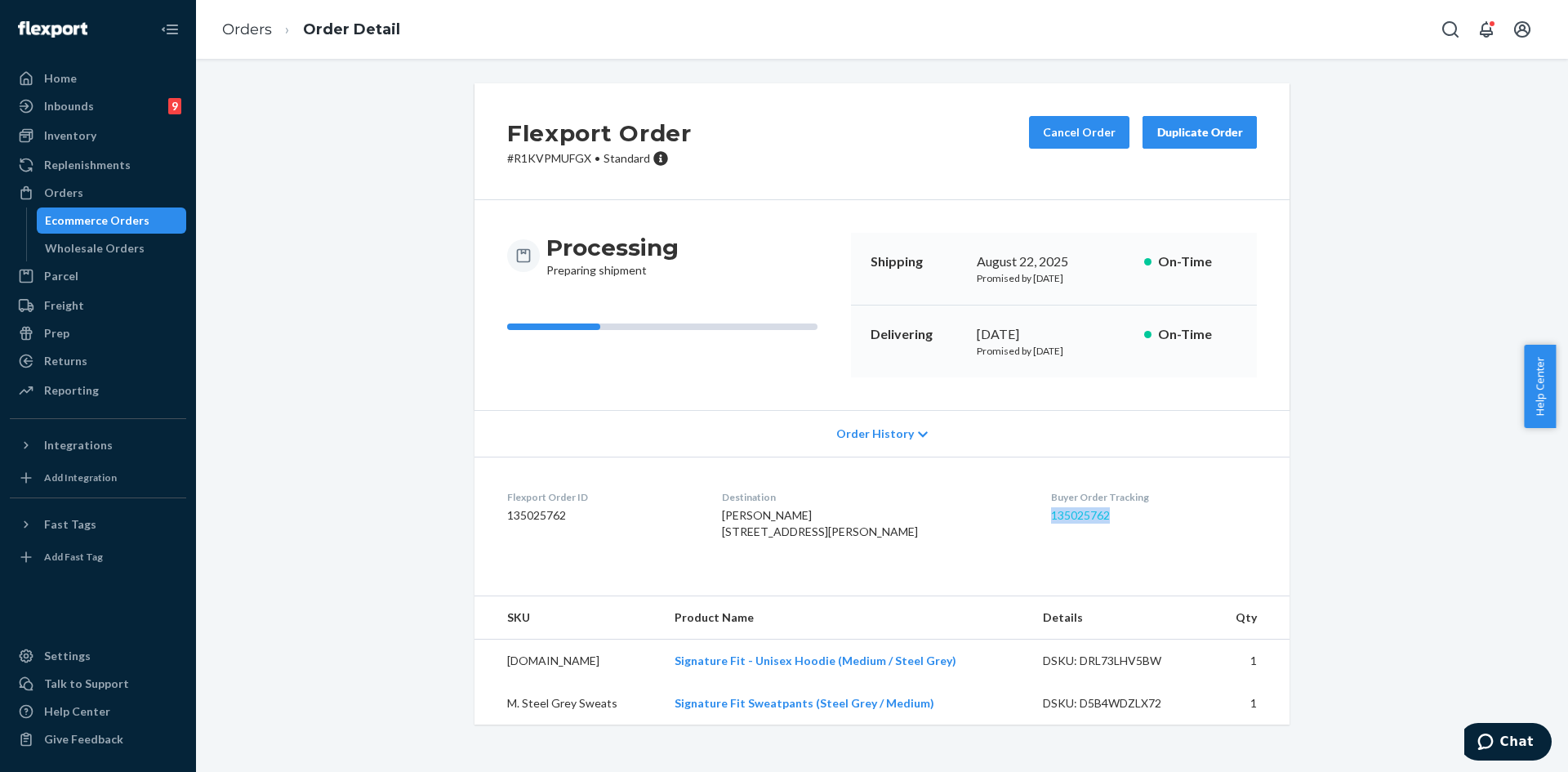
copy link "135025762"
drag, startPoint x: 1024, startPoint y: 513, endPoint x: 1085, endPoint y: 515, distance: 61.0
click at [1085, 515] on dl "Flexport Order ID 135025762 Destination [PERSON_NAME] [STREET_ADDRESS][PERSON_N…" at bounding box center [881, 517] width 815 height 122
